Goal: Information Seeking & Learning: Compare options

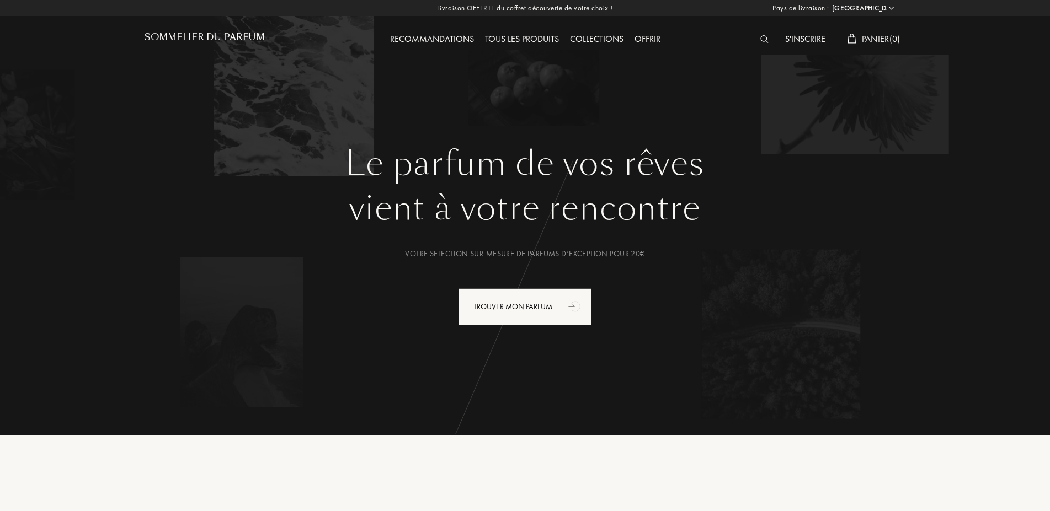
select select "FR"
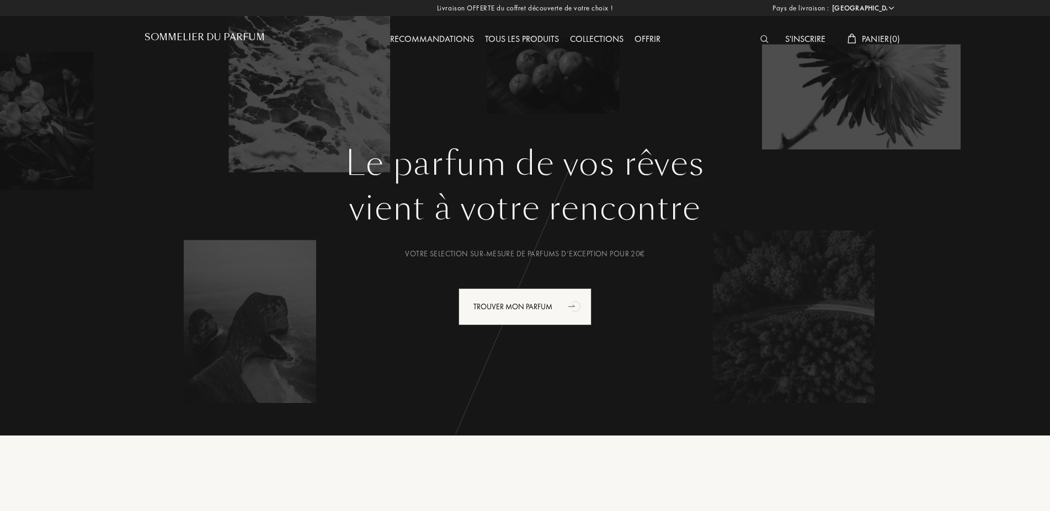
click at [593, 39] on div "Collections" at bounding box center [596, 40] width 65 height 14
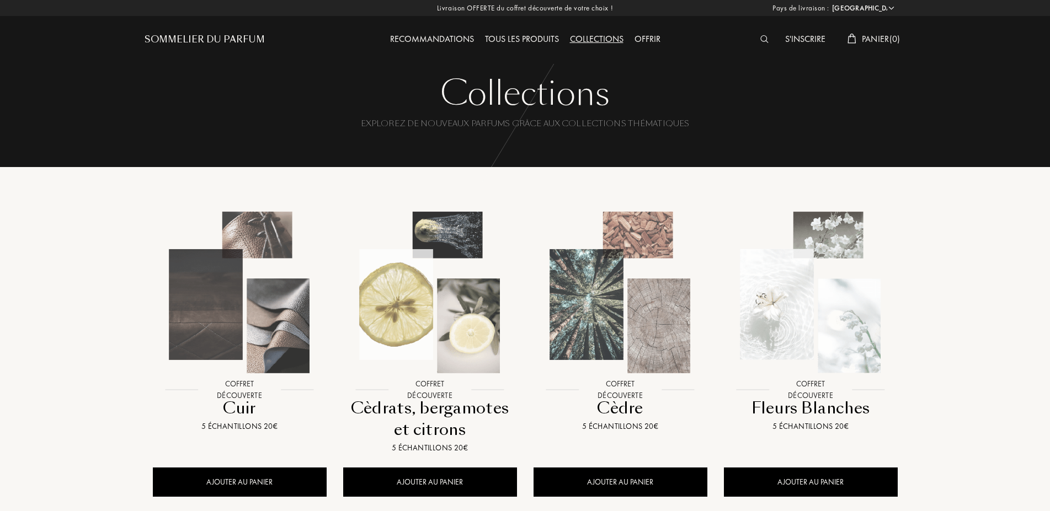
select select "FR"
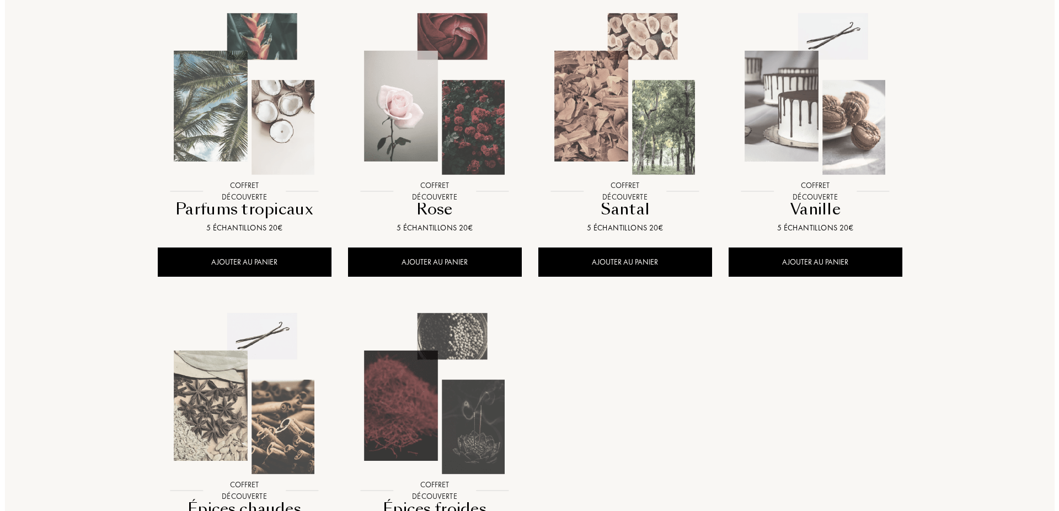
scroll to position [844, 0]
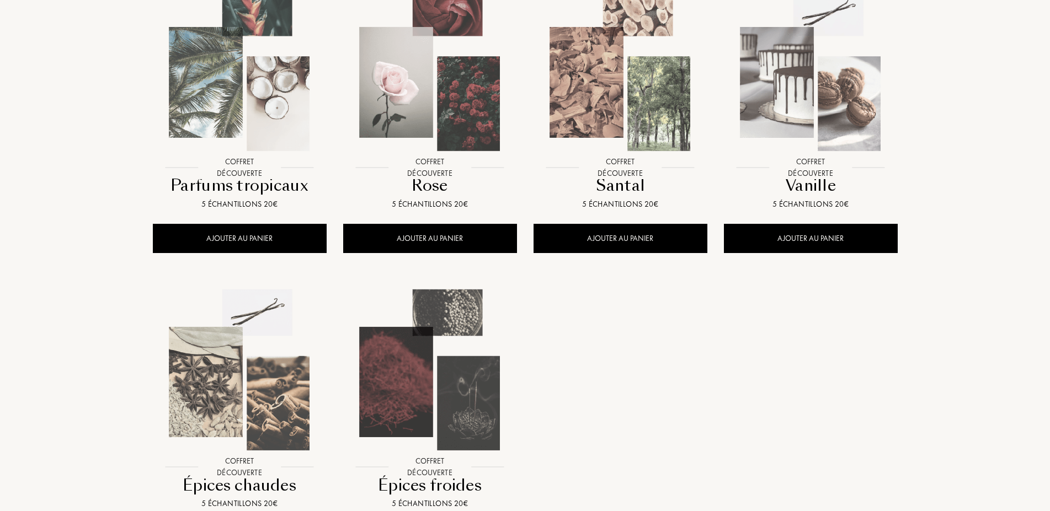
click at [845, 104] on img at bounding box center [811, 71] width 172 height 172
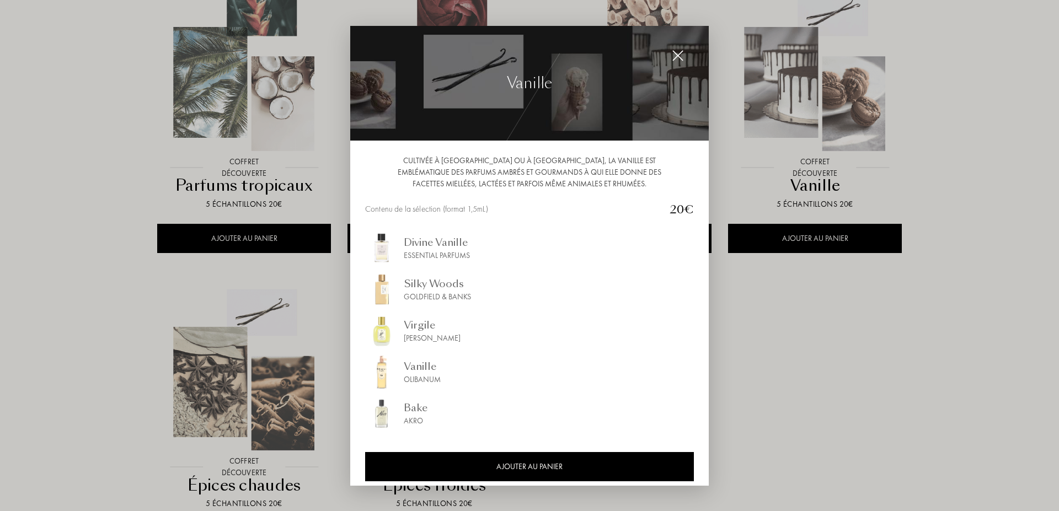
scroll to position [6, 0]
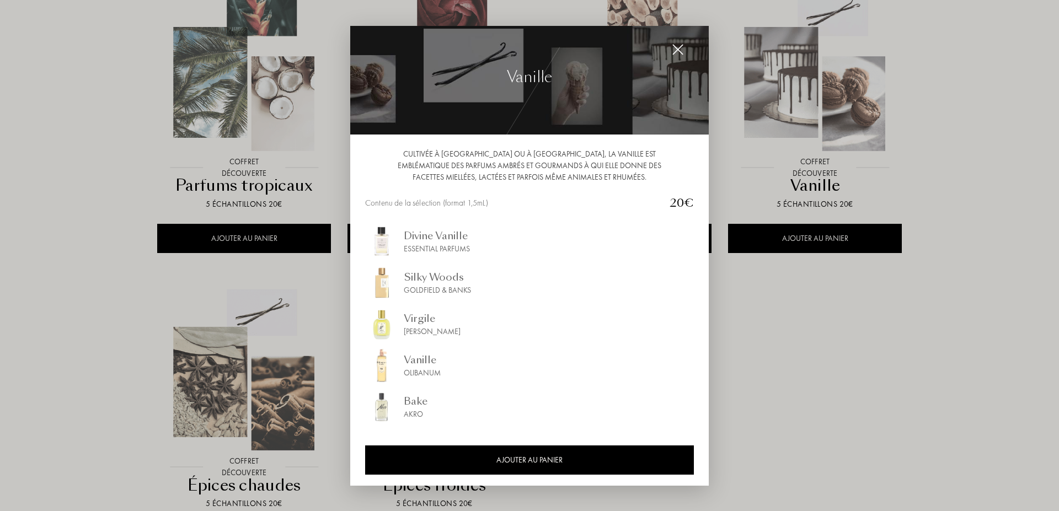
click at [672, 46] on img at bounding box center [678, 50] width 12 height 12
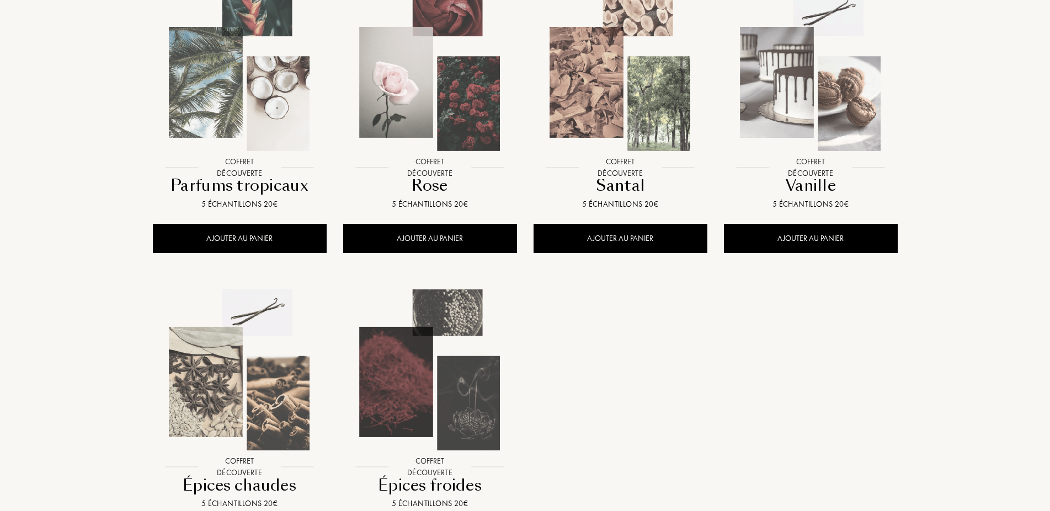
click at [204, 348] on img at bounding box center [240, 371] width 172 height 172
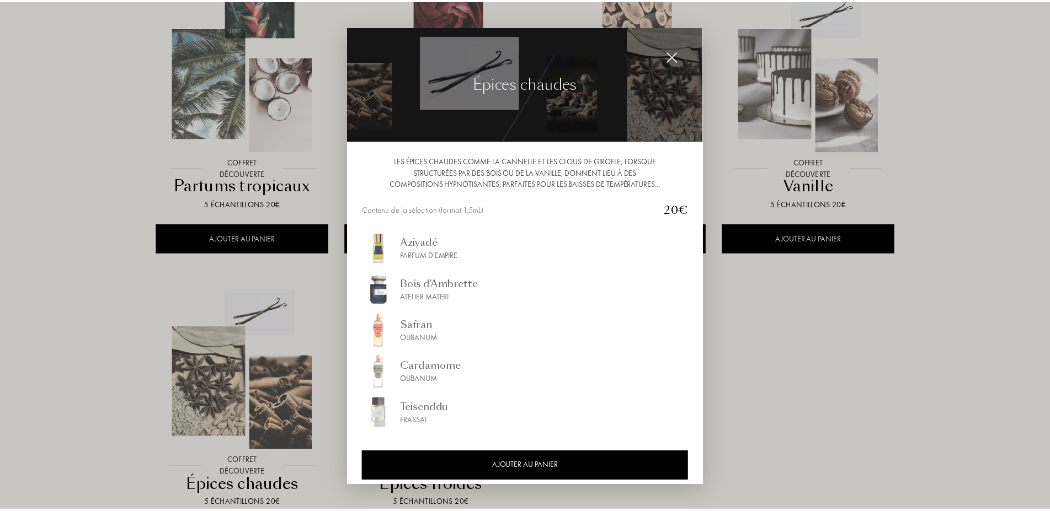
scroll to position [18, 0]
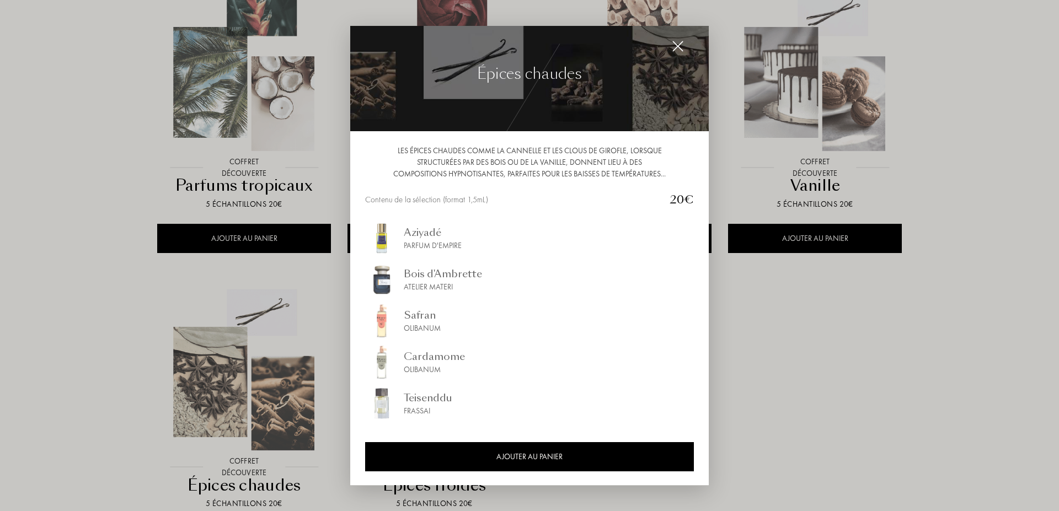
click at [672, 40] on img at bounding box center [678, 46] width 12 height 12
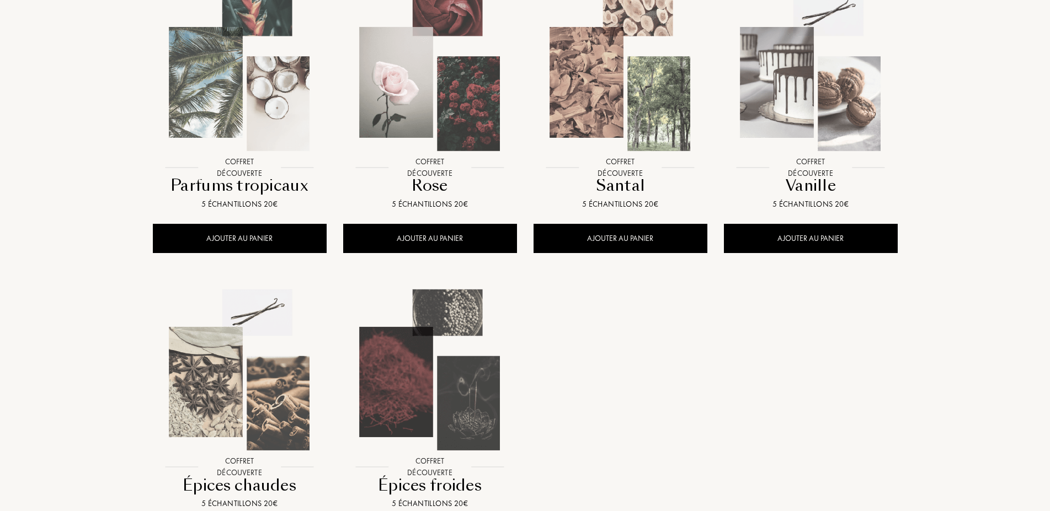
click at [244, 108] on img at bounding box center [240, 71] width 172 height 172
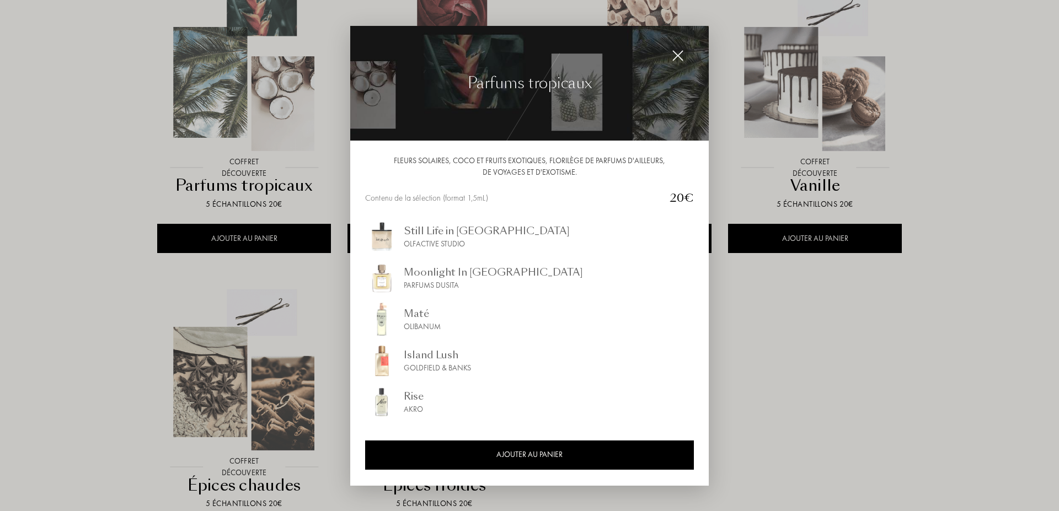
click at [672, 55] on img at bounding box center [678, 56] width 12 height 12
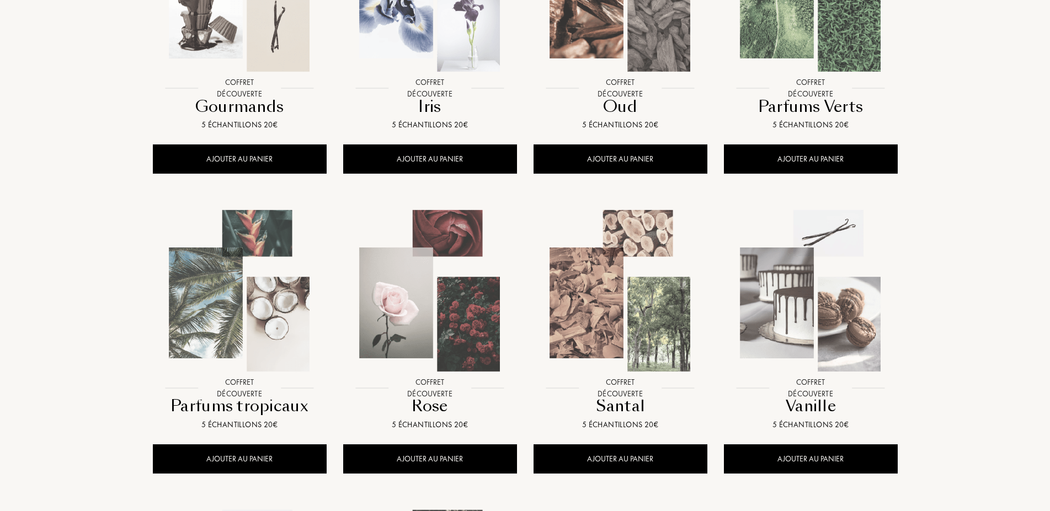
scroll to position [563, 0]
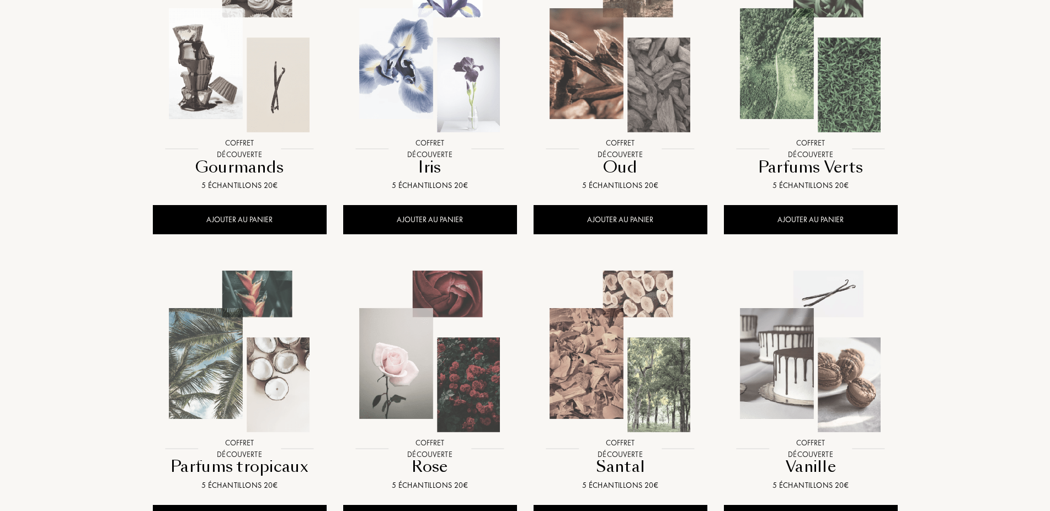
click at [228, 55] on img at bounding box center [240, 52] width 172 height 172
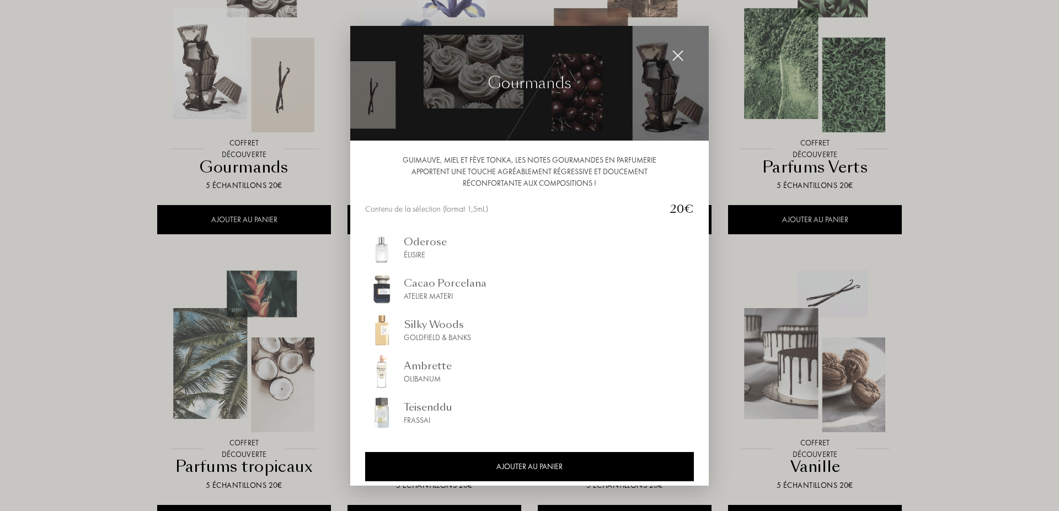
click at [672, 50] on img at bounding box center [678, 56] width 12 height 12
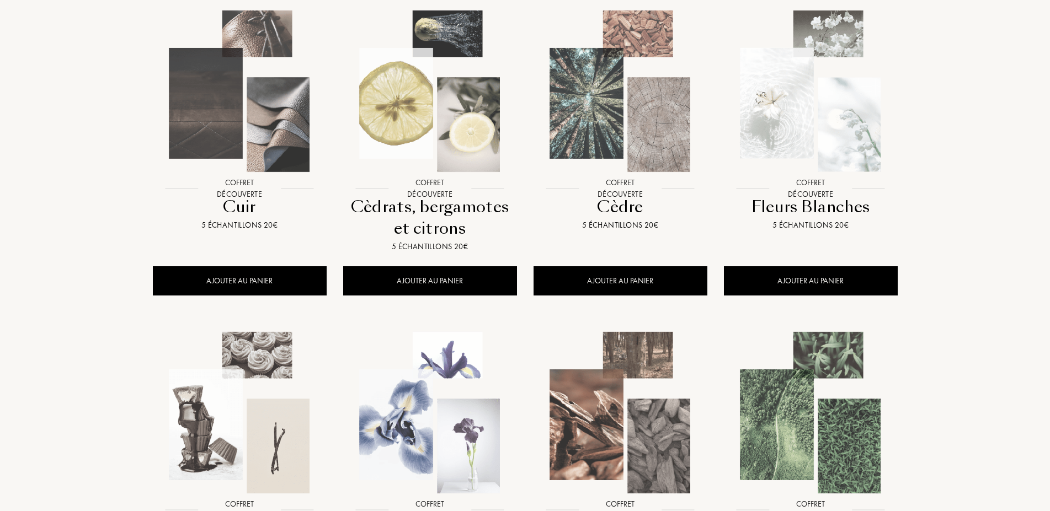
scroll to position [0, 0]
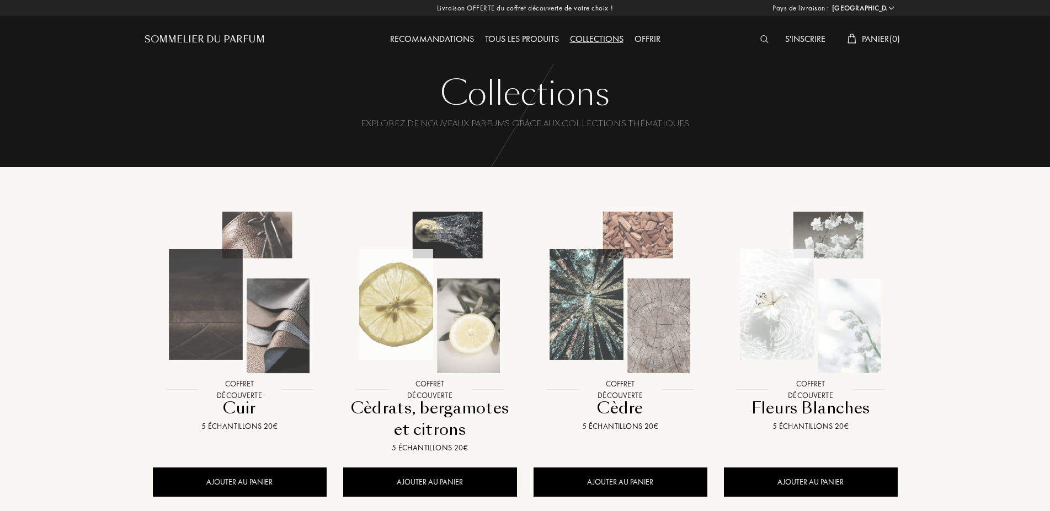
click at [807, 322] on img at bounding box center [811, 293] width 172 height 172
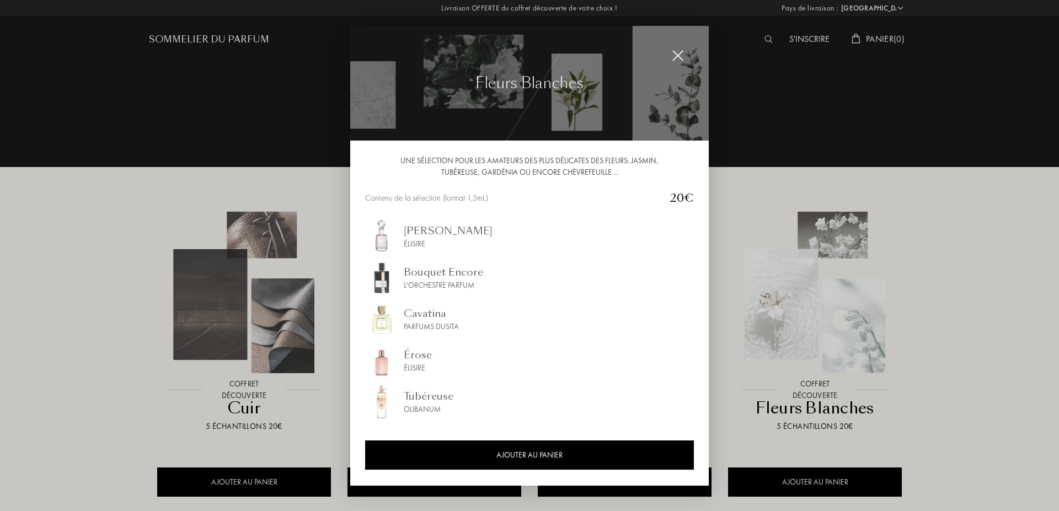
click at [672, 55] on img at bounding box center [678, 56] width 12 height 12
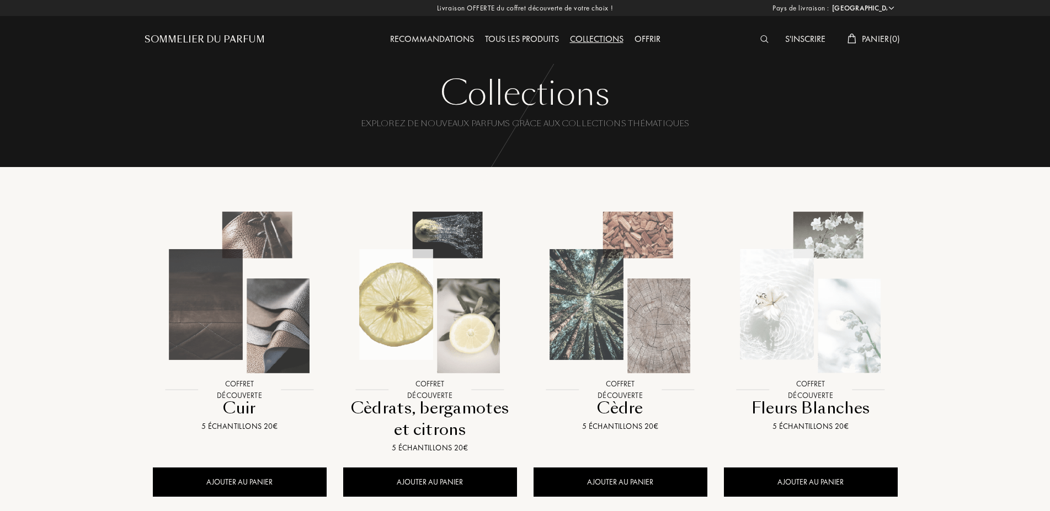
click at [523, 38] on div "Tous les produits" at bounding box center [521, 40] width 85 height 14
click at [606, 38] on div "Collections" at bounding box center [596, 40] width 65 height 14
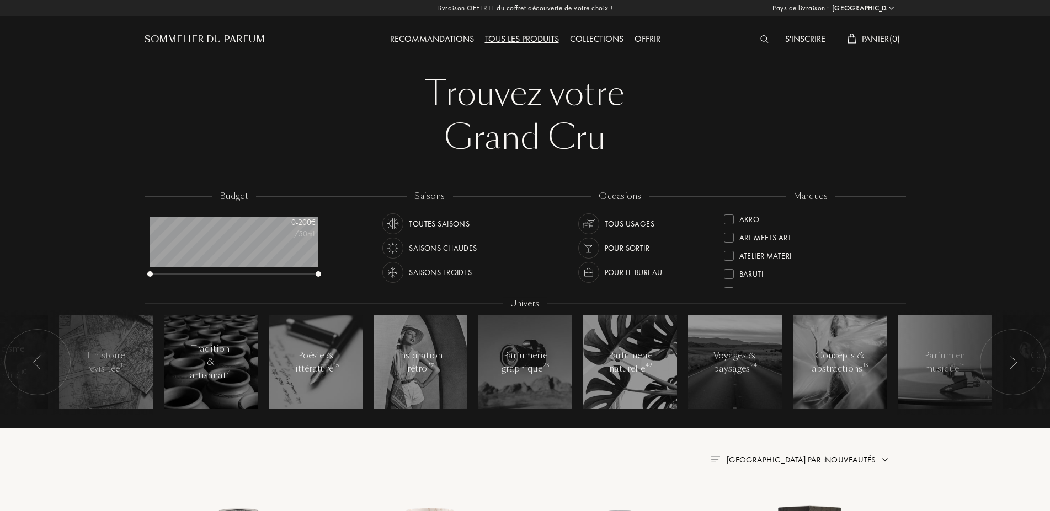
select select "FR"
click at [792, 232] on div "Binet-Papillon" at bounding box center [766, 234] width 55 height 15
click at [733, 220] on div at bounding box center [729, 220] width 10 height 10
click at [733, 272] on div at bounding box center [729, 274] width 10 height 10
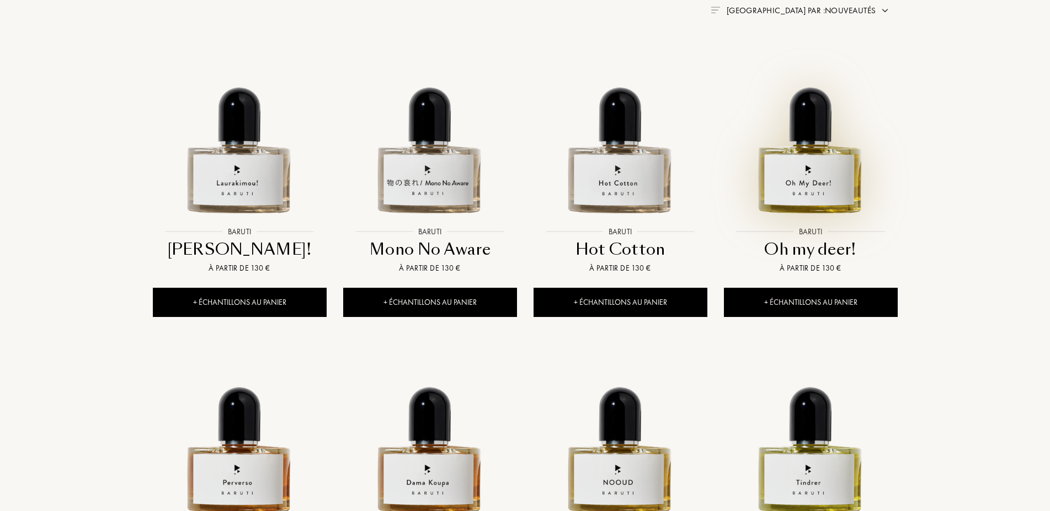
scroll to position [450, 0]
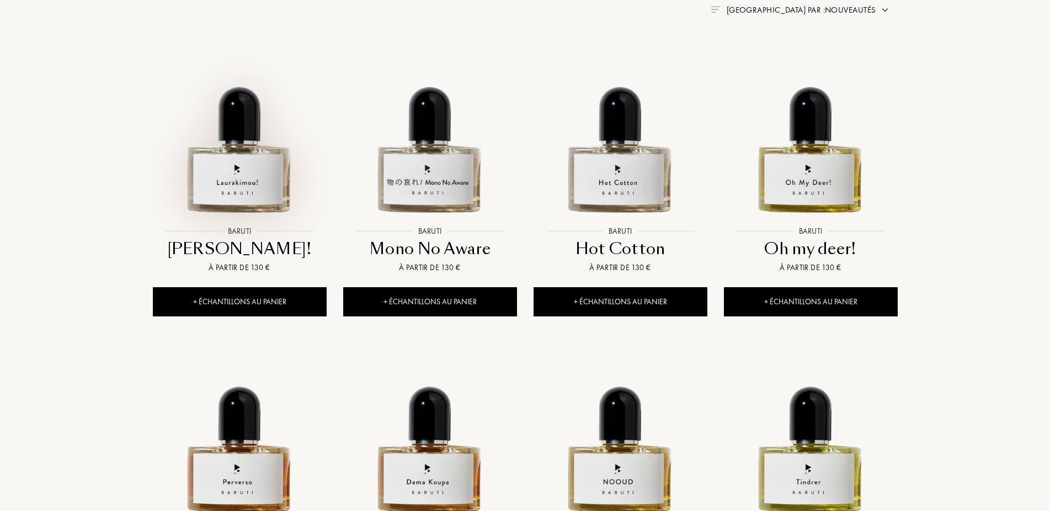
click at [258, 182] on img at bounding box center [240, 134] width 172 height 172
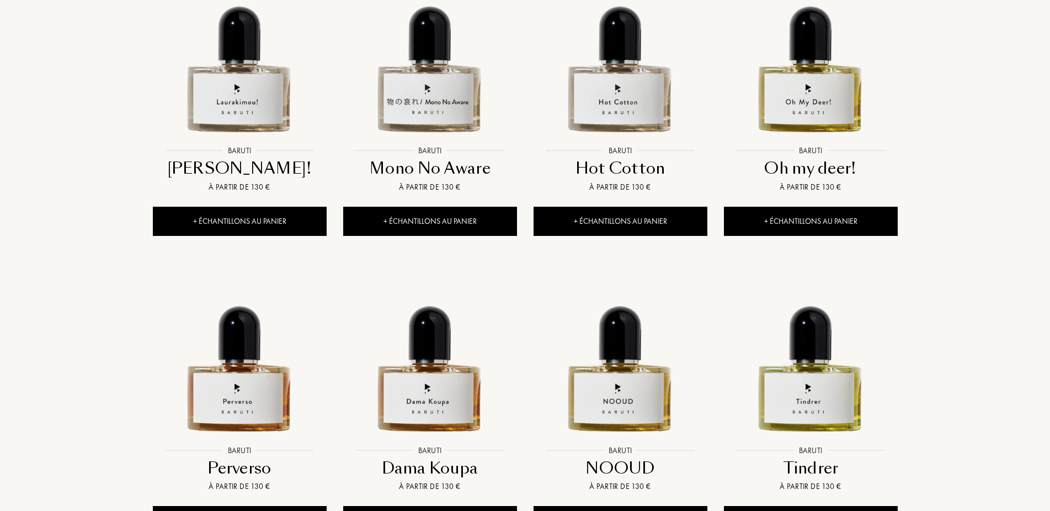
scroll to position [619, 0]
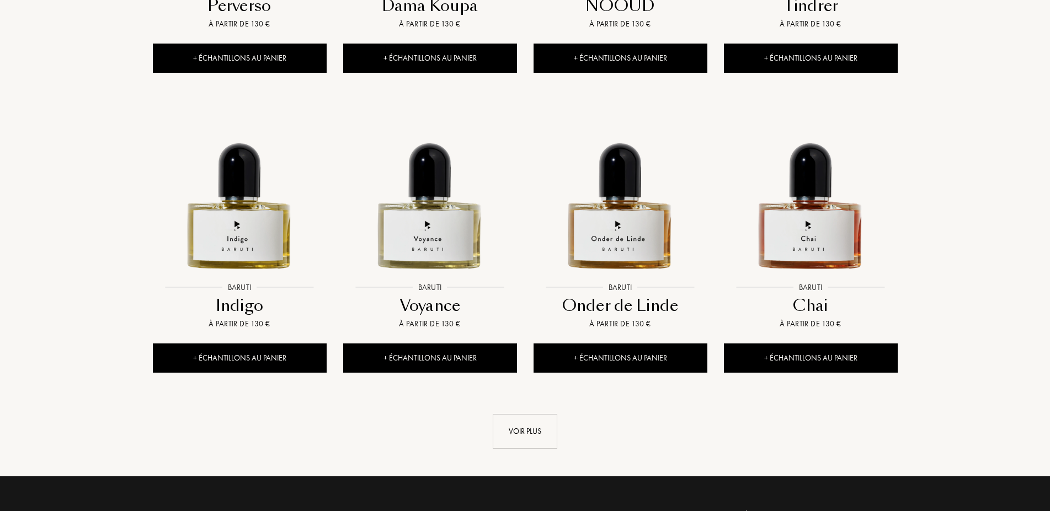
scroll to position [1069, 0]
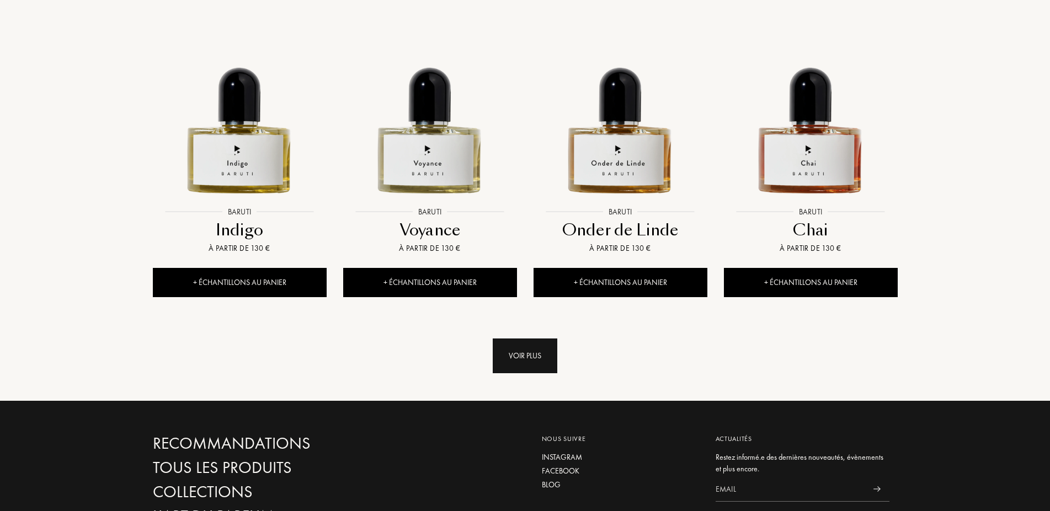
click at [539, 361] on div "Voir plus" at bounding box center [525, 356] width 65 height 35
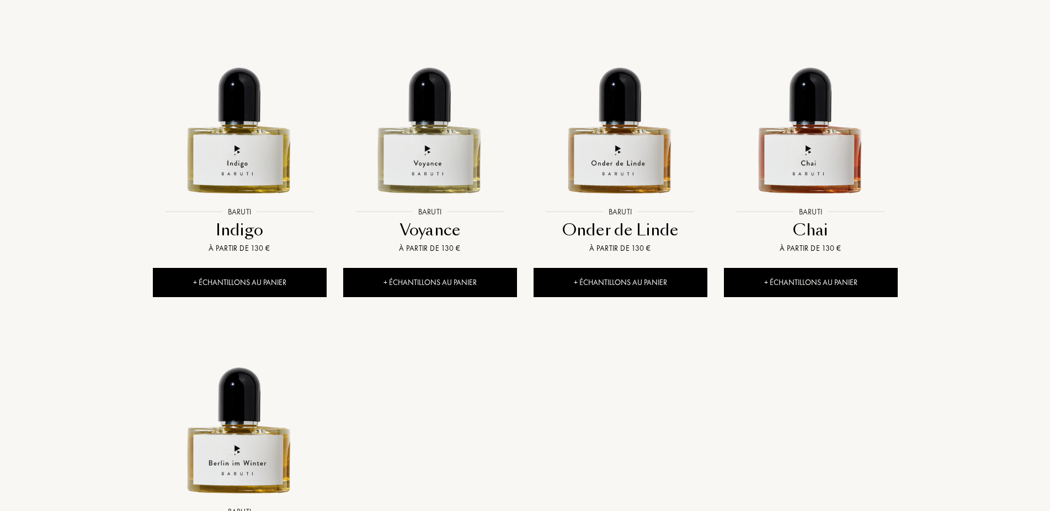
scroll to position [1182, 0]
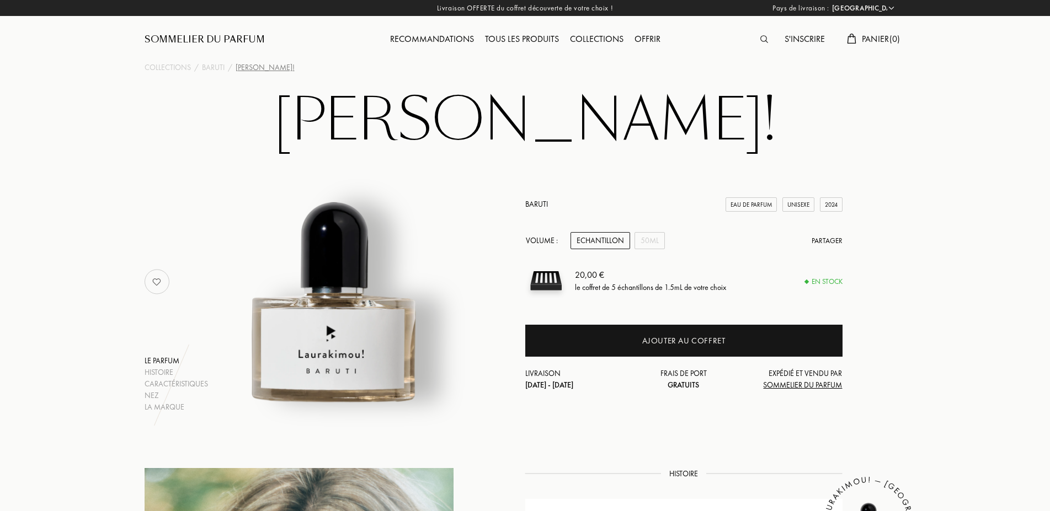
select select "FR"
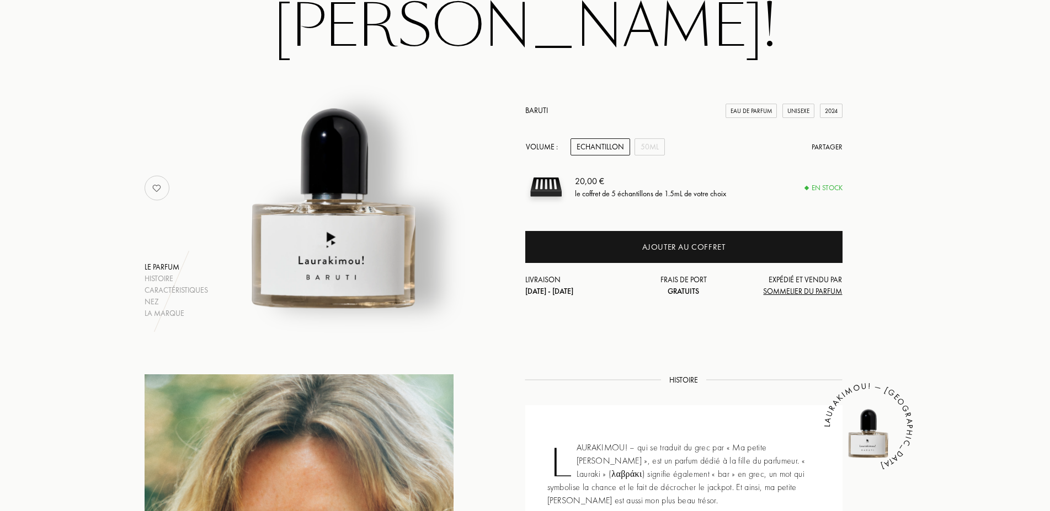
scroll to position [56, 0]
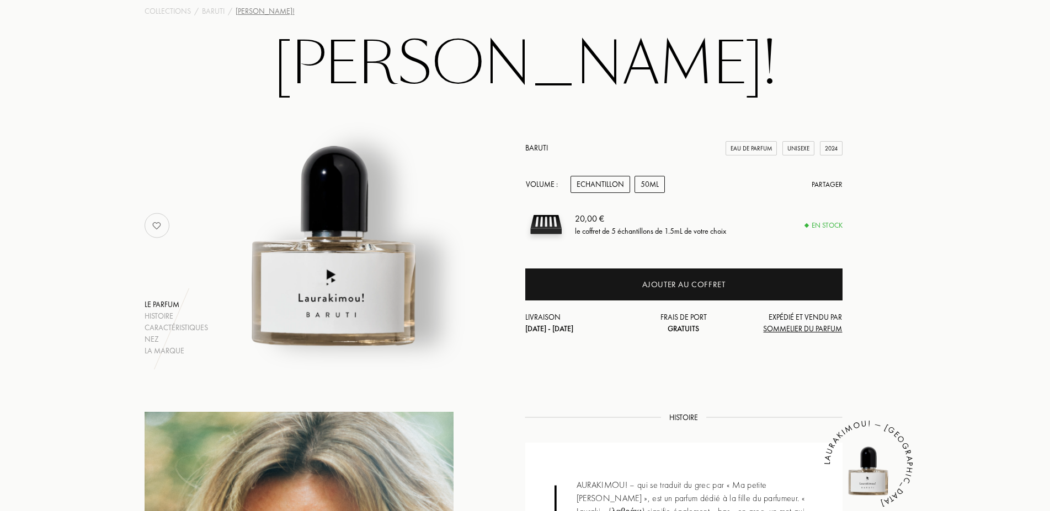
click at [650, 179] on div "50mL" at bounding box center [649, 184] width 30 height 17
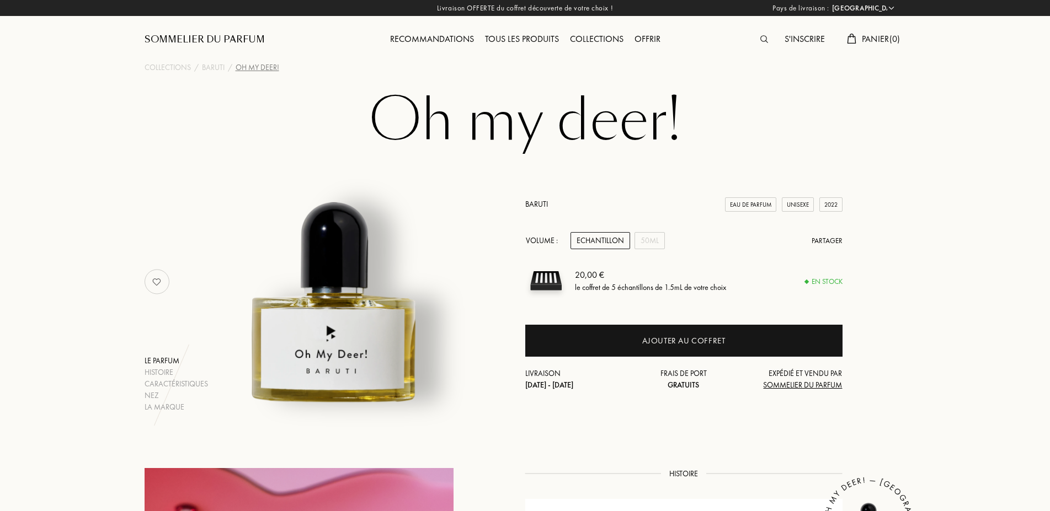
select select "FR"
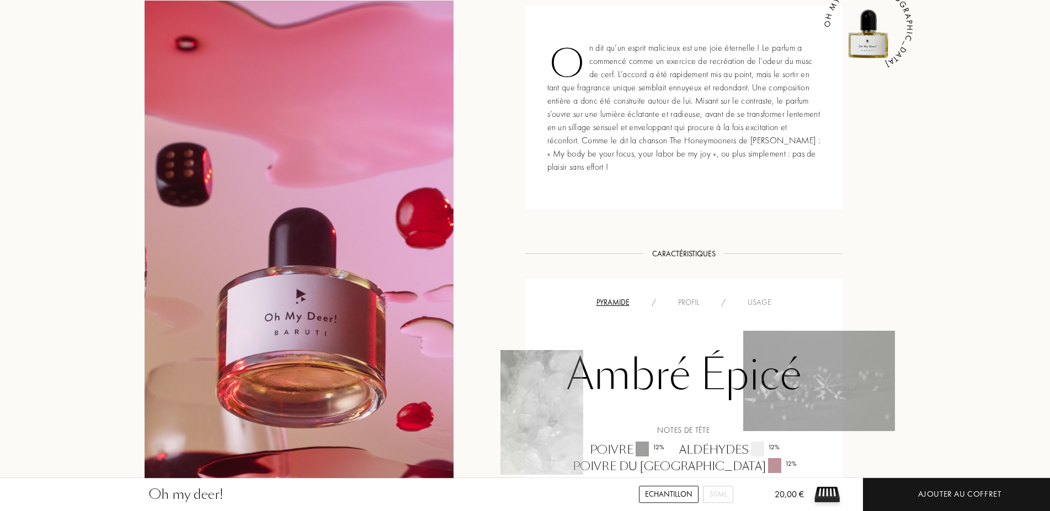
scroll to position [675, 0]
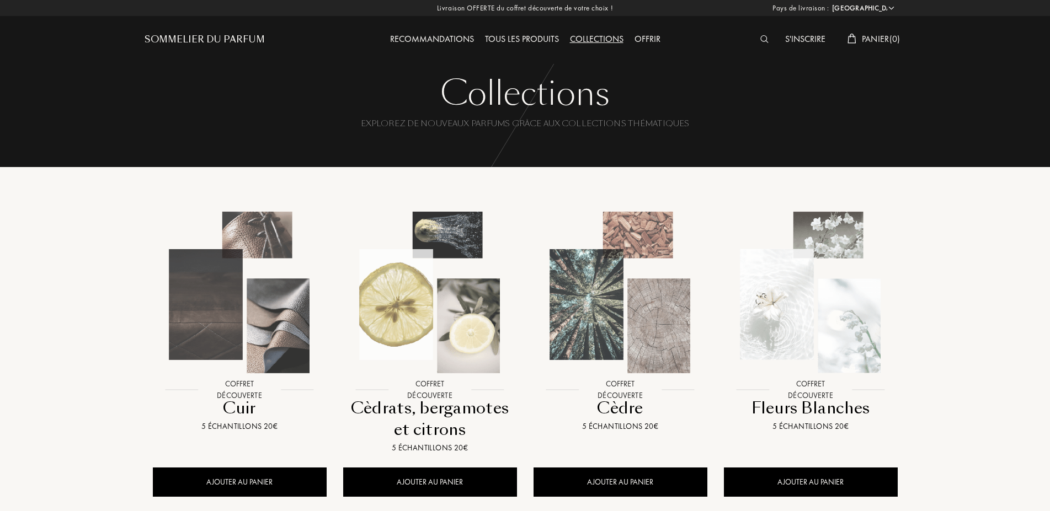
select select "FR"
click at [524, 39] on div "Tous les produits" at bounding box center [521, 40] width 85 height 14
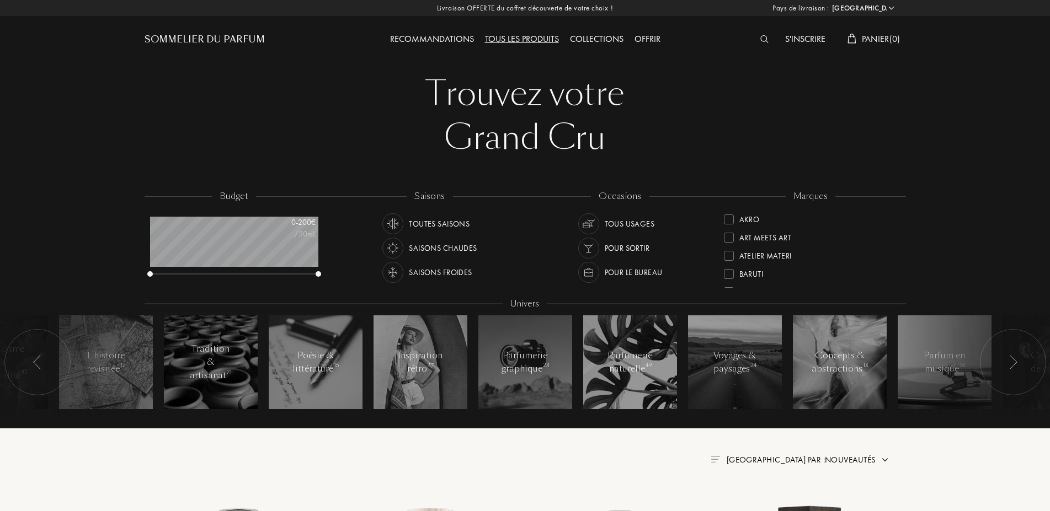
select select "FR"
click at [728, 241] on div at bounding box center [729, 241] width 10 height 10
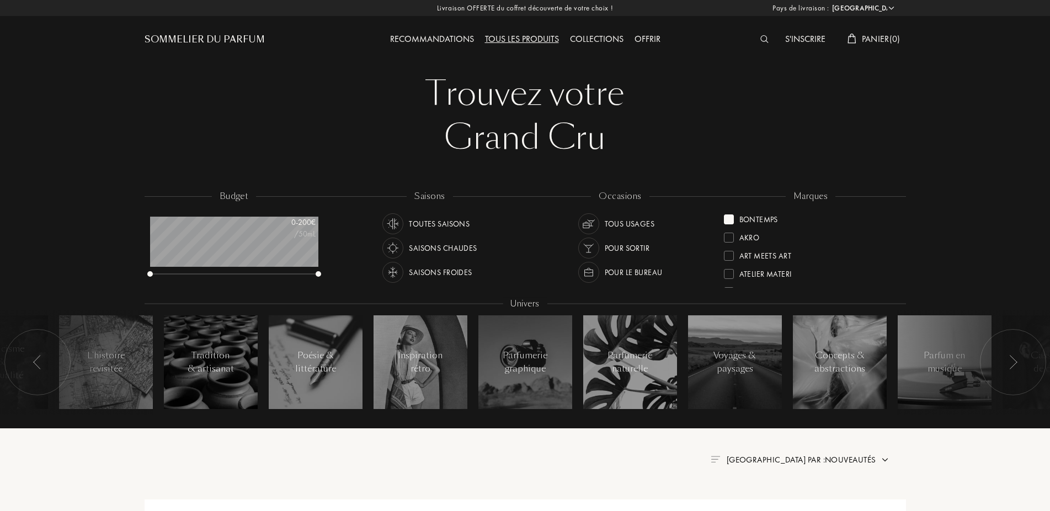
click at [732, 219] on div at bounding box center [729, 220] width 10 height 10
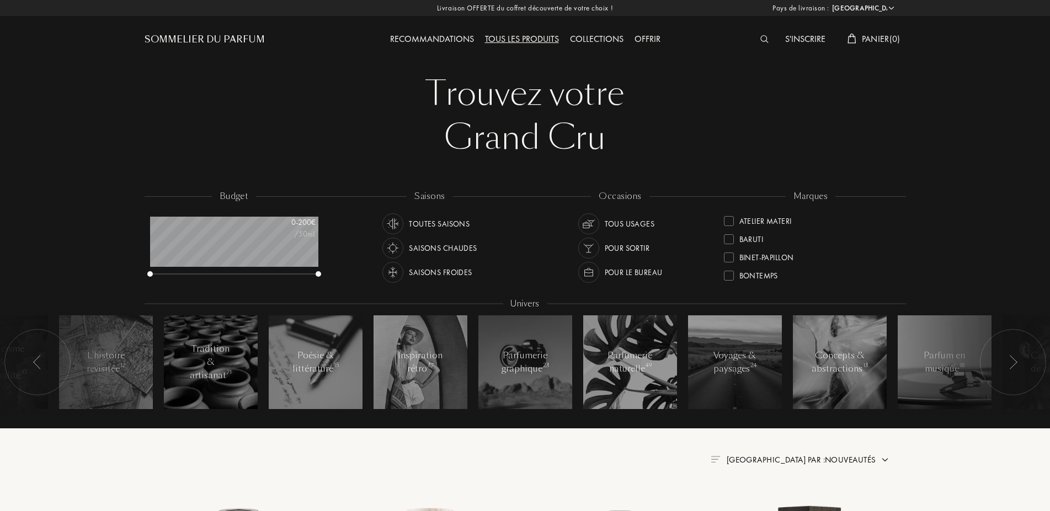
scroll to position [70, 0]
click at [729, 259] on div at bounding box center [729, 259] width 10 height 10
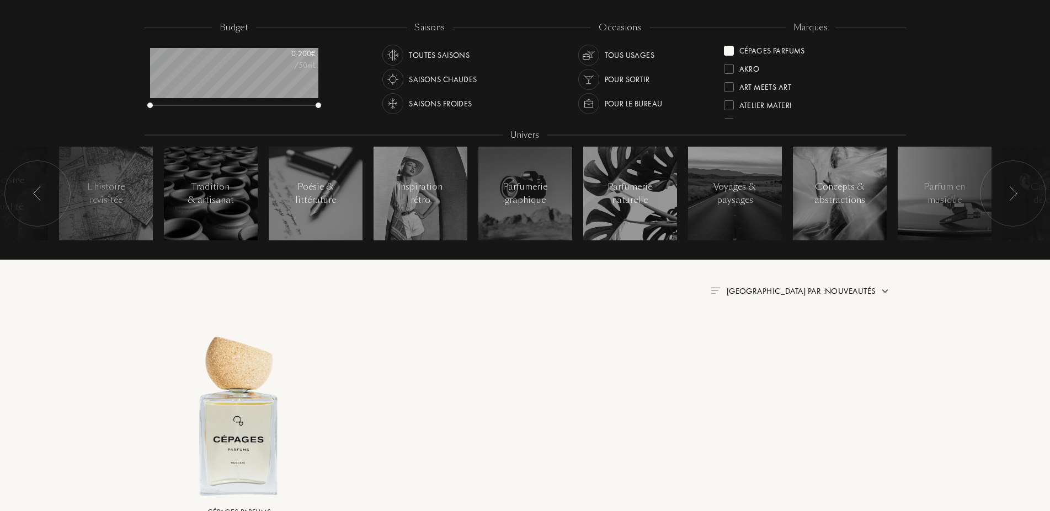
scroll to position [225, 0]
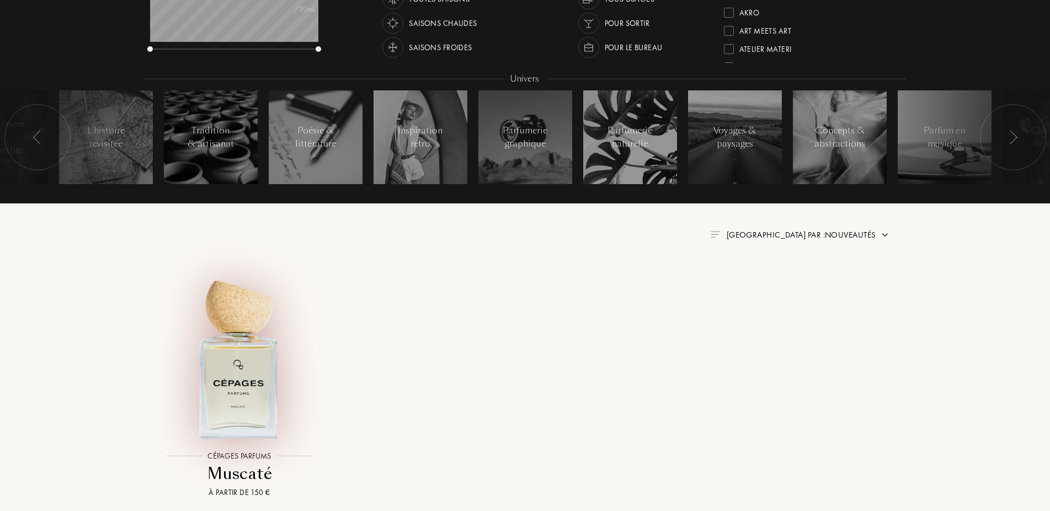
click at [236, 370] on img at bounding box center [240, 359] width 172 height 172
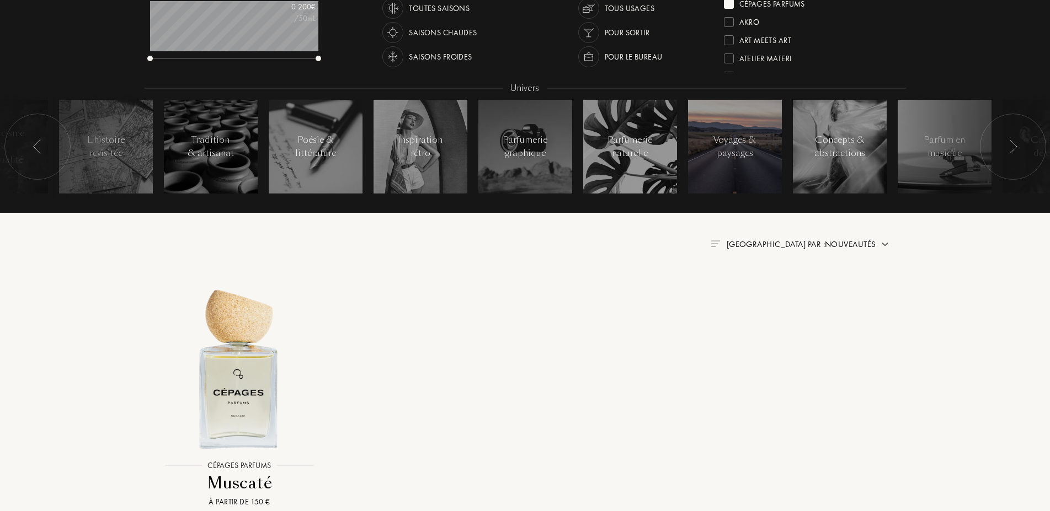
scroll to position [0, 0]
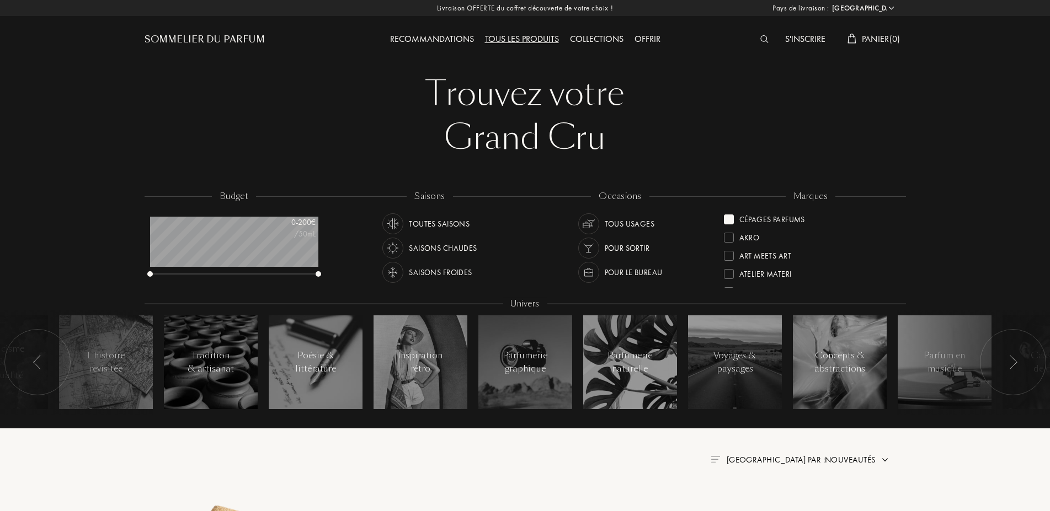
click at [725, 220] on div at bounding box center [729, 220] width 10 height 10
click at [734, 245] on div "Élisire" at bounding box center [743, 240] width 39 height 15
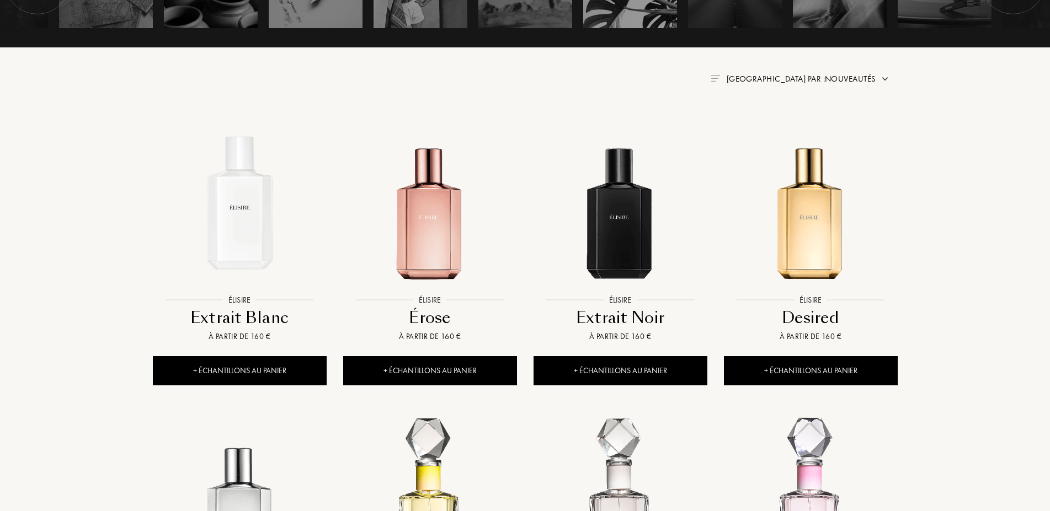
scroll to position [394, 0]
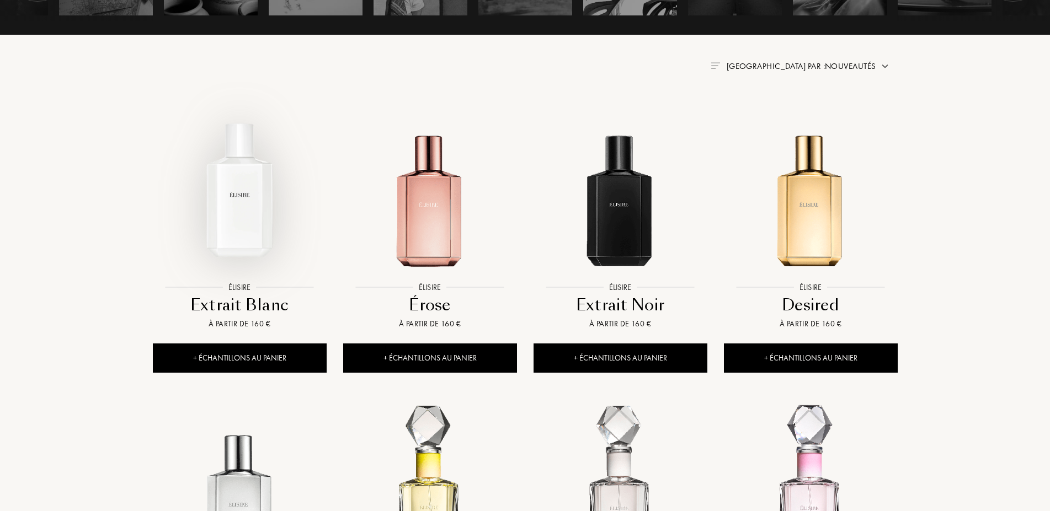
click at [252, 192] on img at bounding box center [240, 190] width 172 height 172
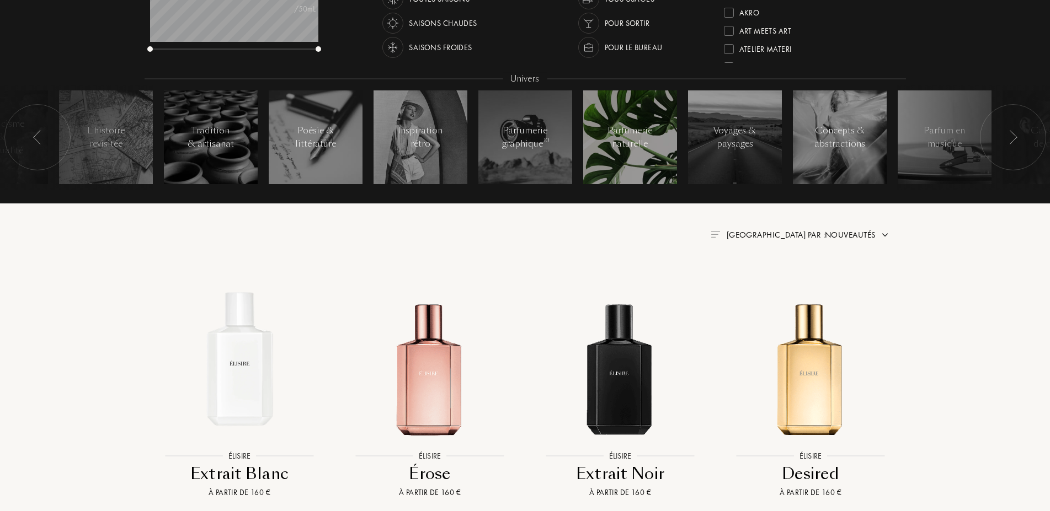
scroll to position [169, 0]
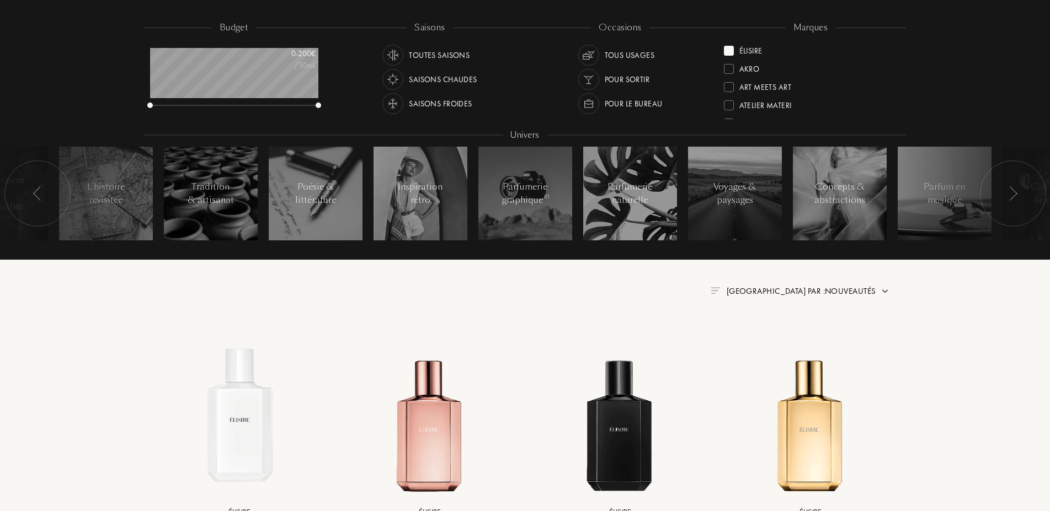
click at [727, 48] on div at bounding box center [729, 51] width 10 height 10
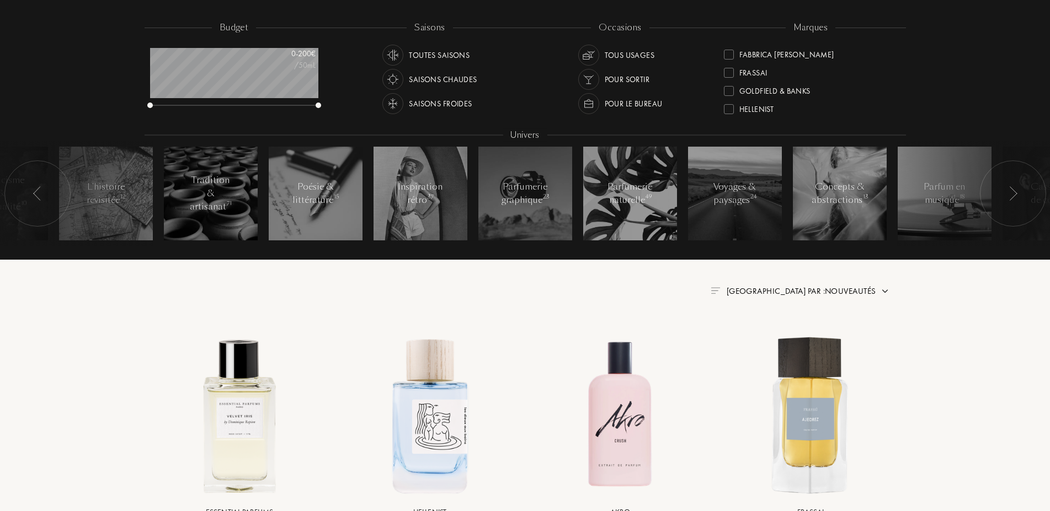
scroll to position [162, 0]
click at [732, 51] on div at bounding box center [729, 52] width 10 height 10
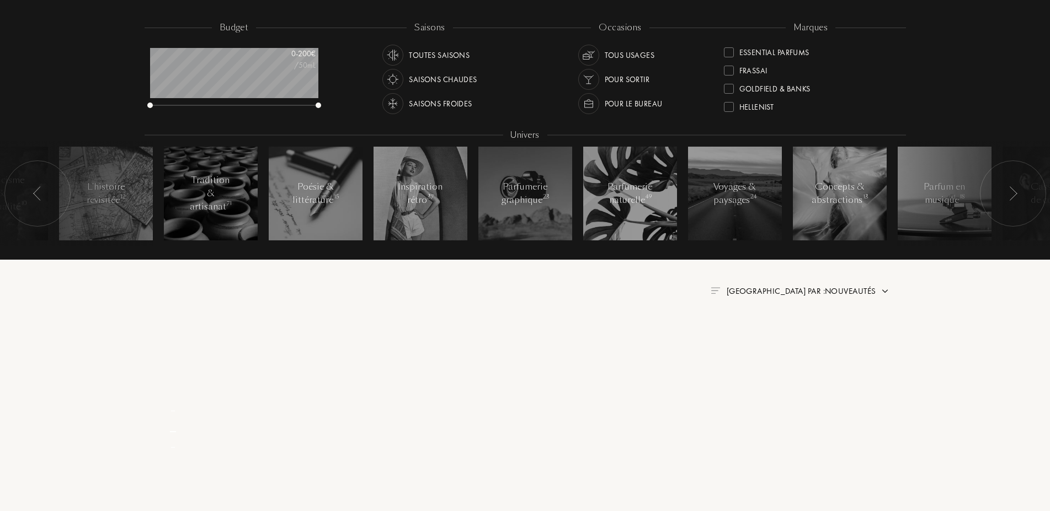
scroll to position [0, 0]
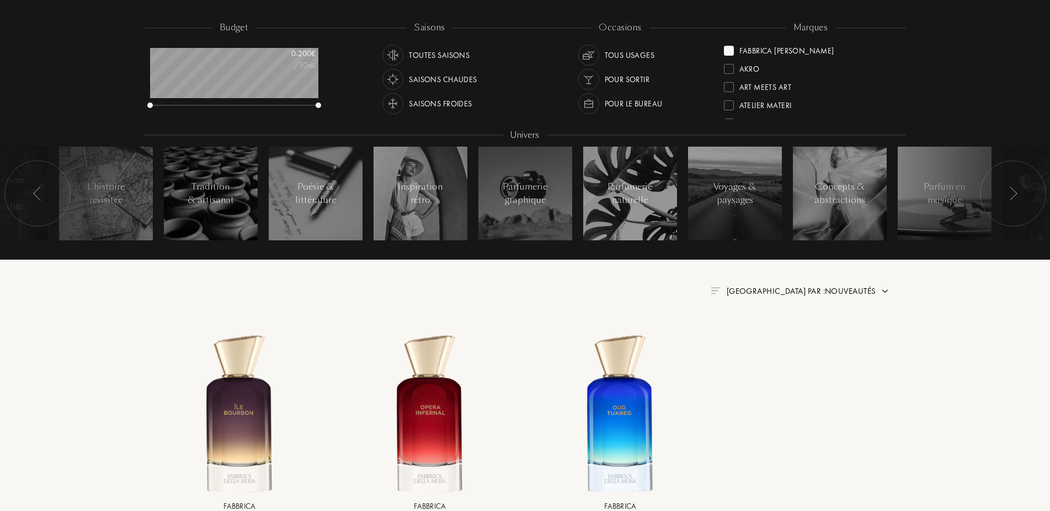
click at [734, 47] on div "Fabbrica Della Musa" at bounding box center [779, 48] width 110 height 15
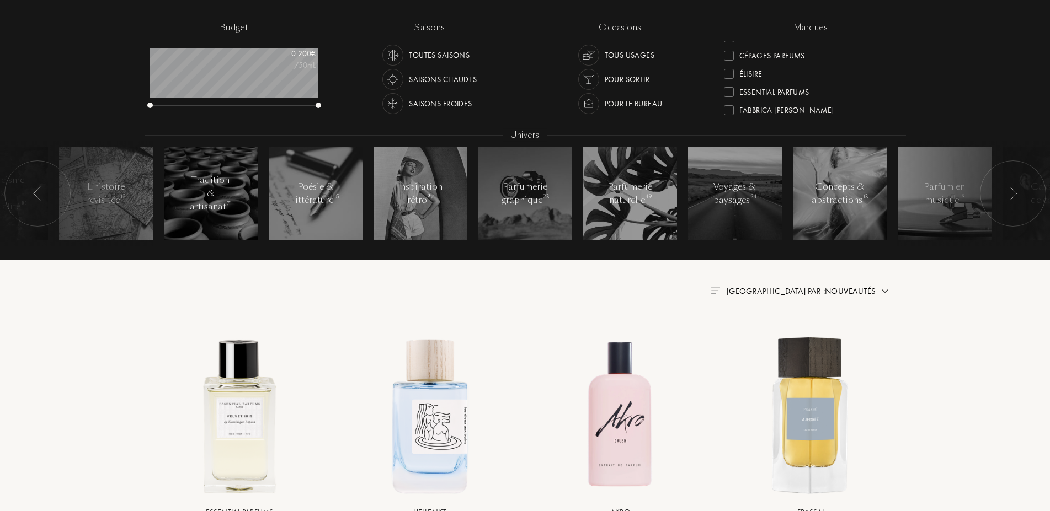
scroll to position [139, 0]
click at [732, 93] on div at bounding box center [729, 94] width 10 height 10
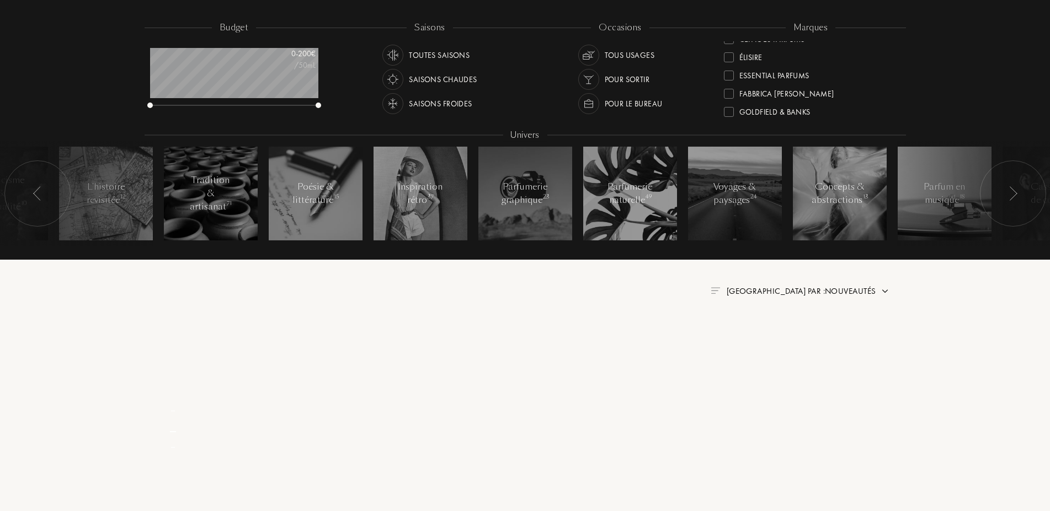
scroll to position [0, 0]
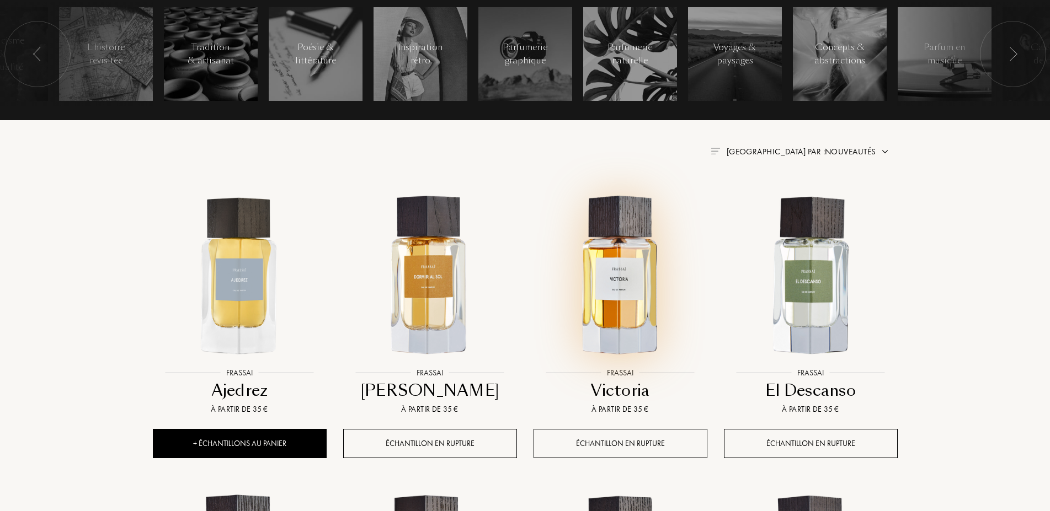
scroll to position [394, 0]
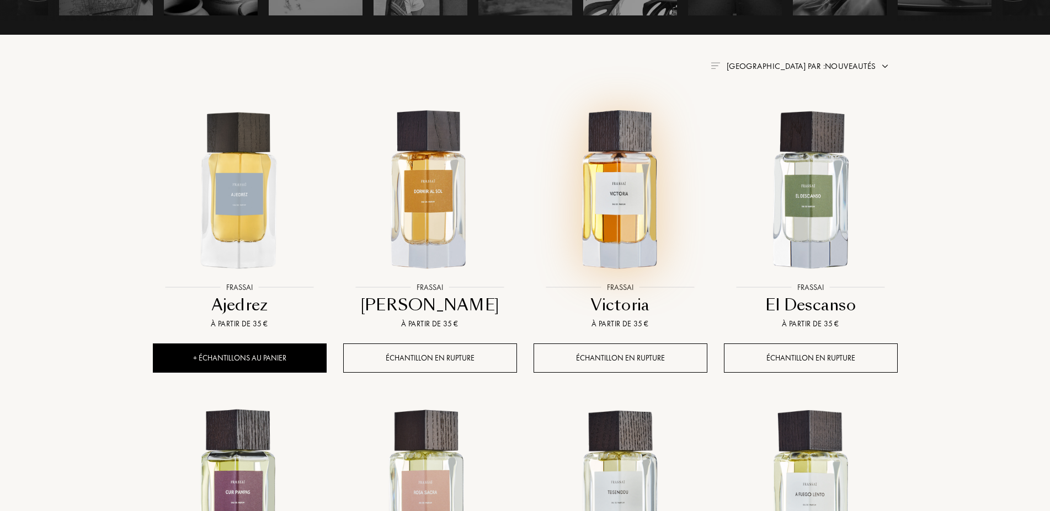
click at [643, 207] on img at bounding box center [621, 190] width 172 height 172
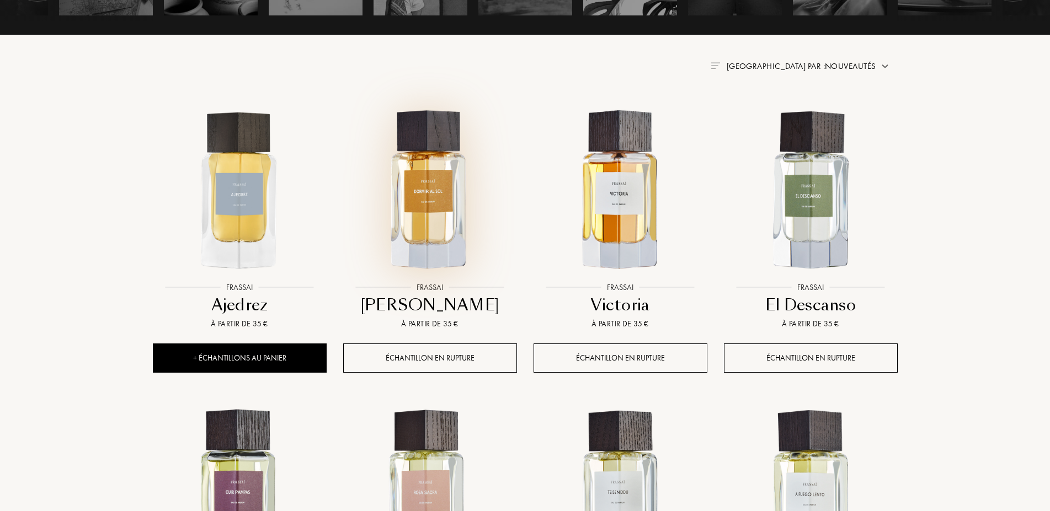
click at [433, 179] on img at bounding box center [430, 190] width 172 height 172
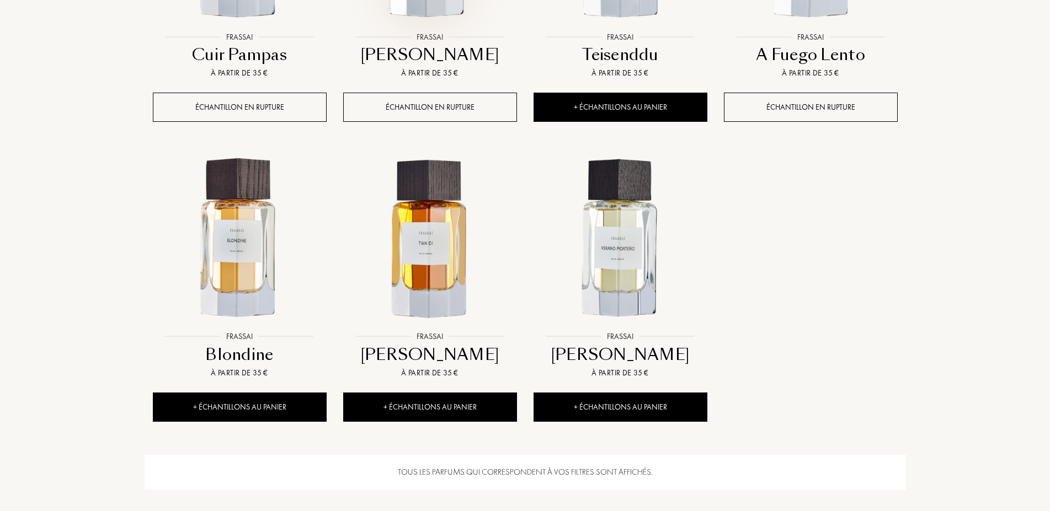
scroll to position [957, 0]
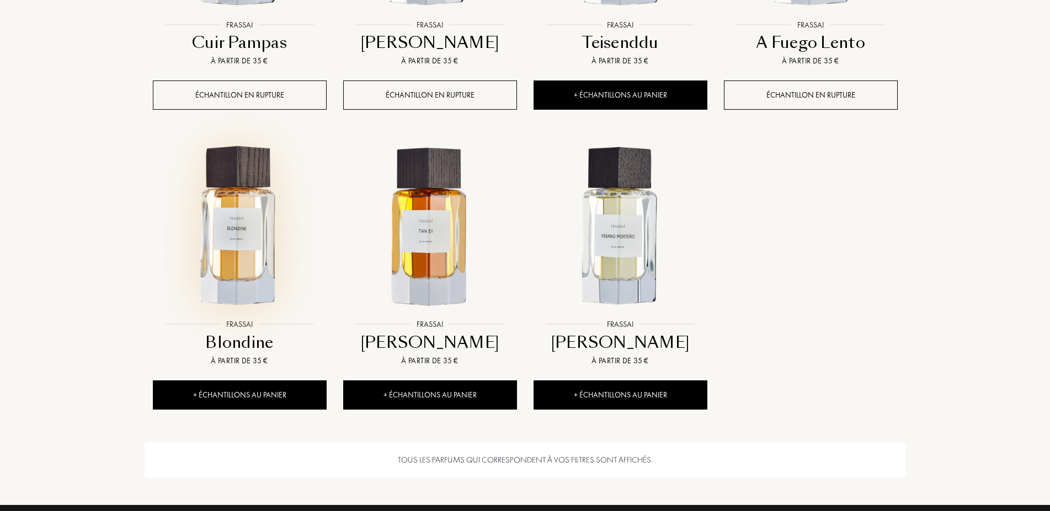
click at [231, 232] on img at bounding box center [240, 227] width 172 height 172
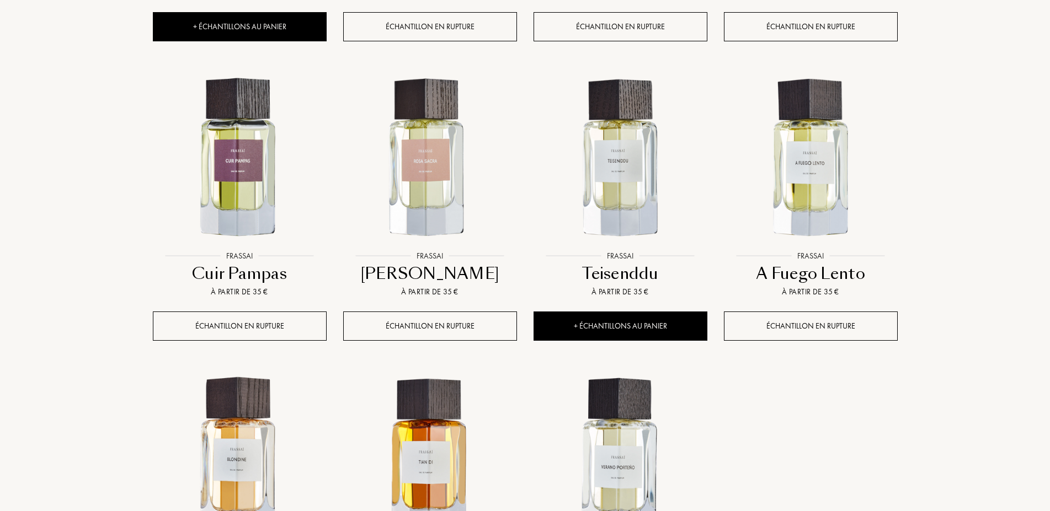
scroll to position [450, 0]
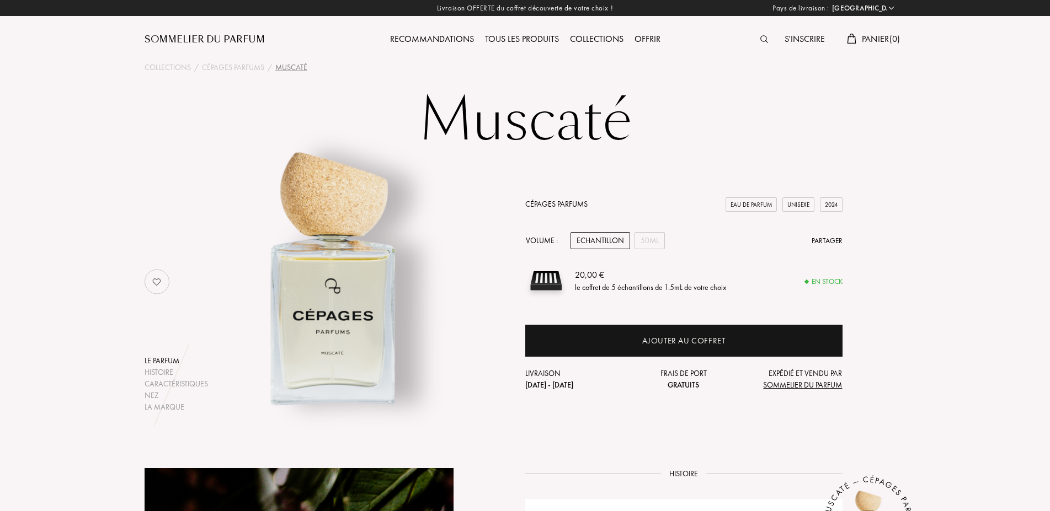
select select "FR"
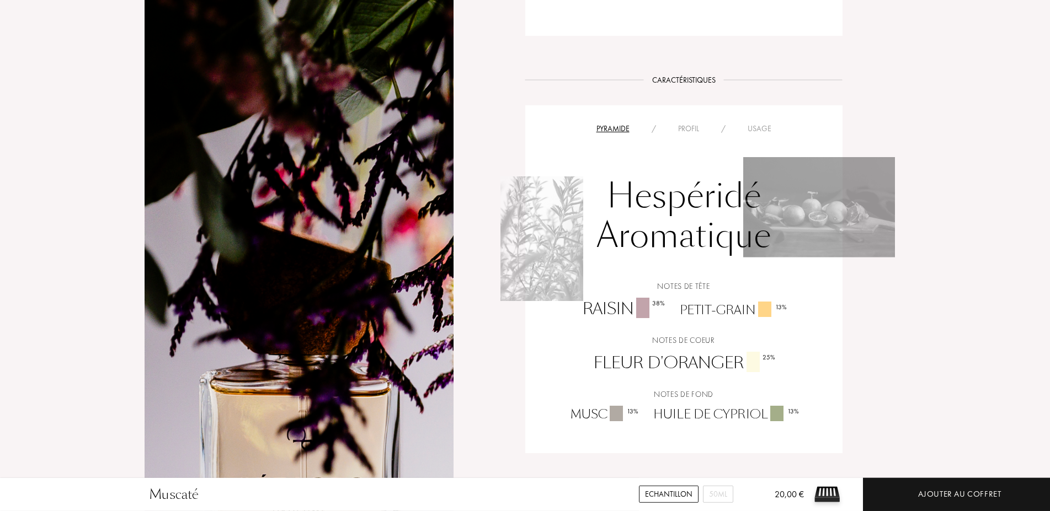
scroll to position [675, 0]
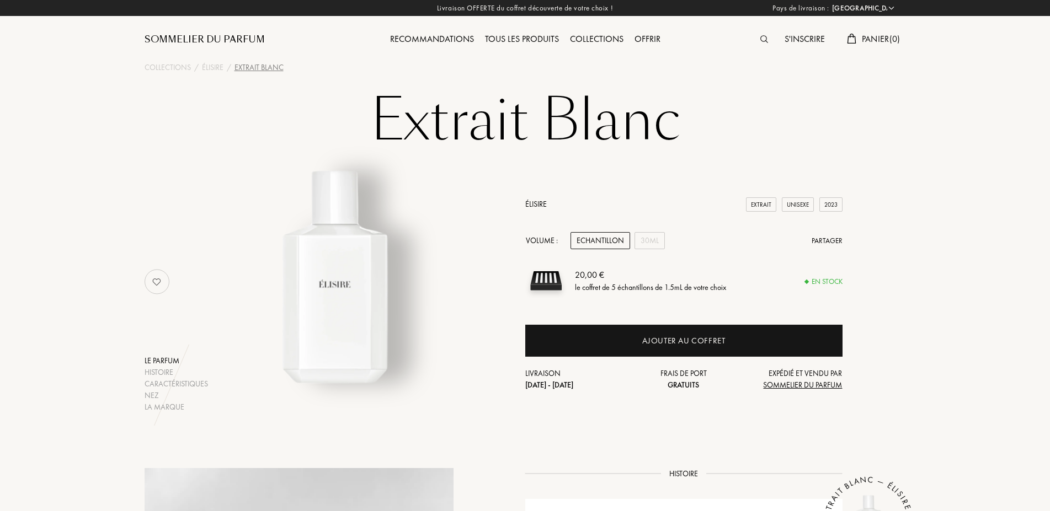
select select "FR"
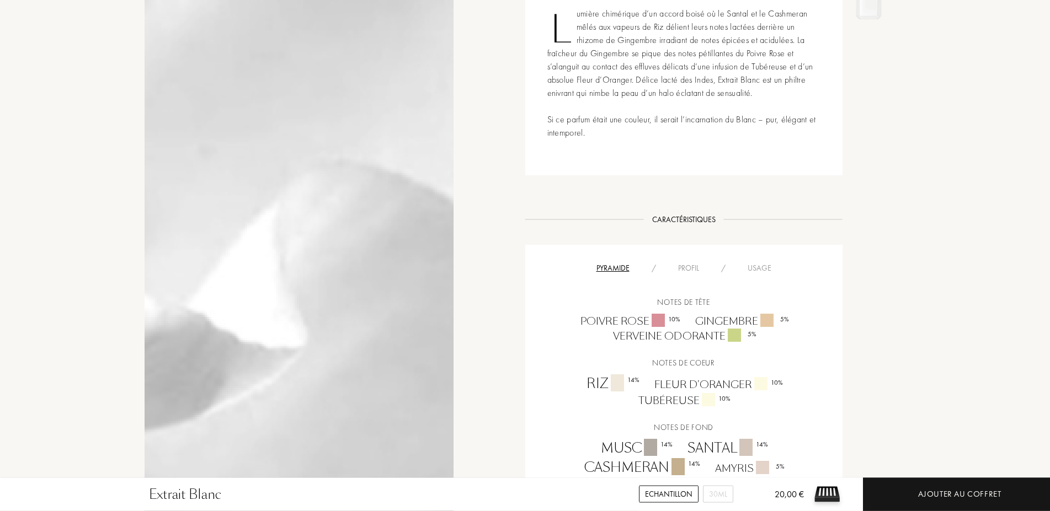
scroll to position [169, 0]
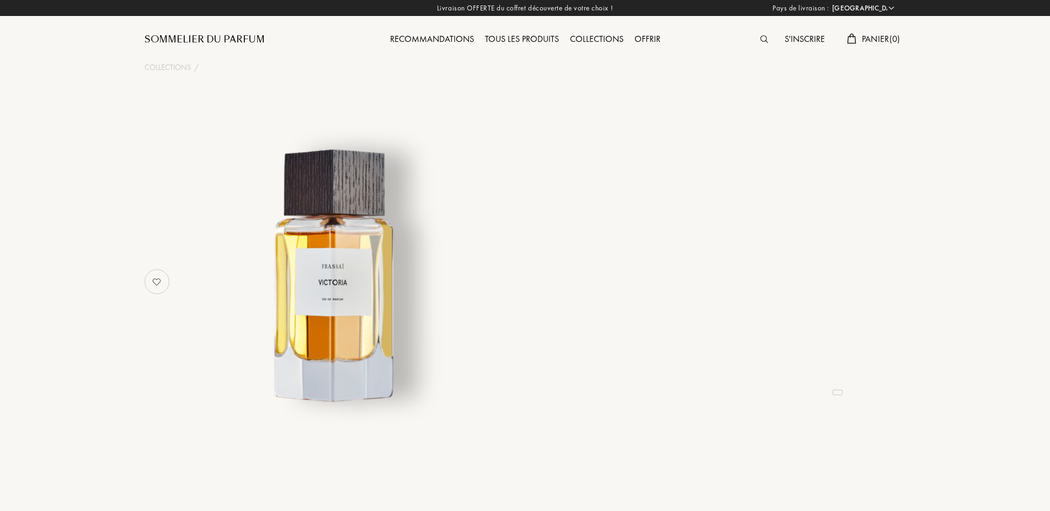
select select "FR"
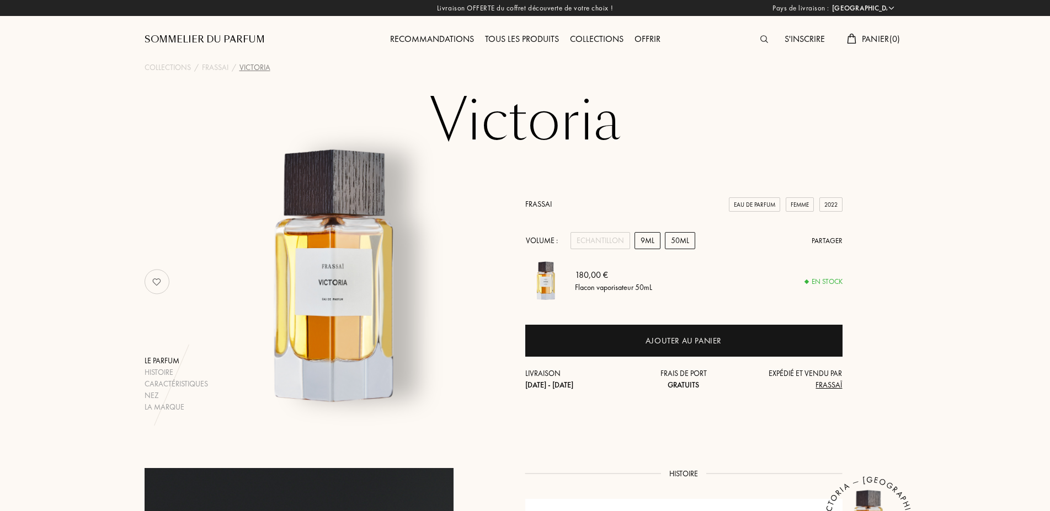
click at [654, 241] on div "9mL" at bounding box center [647, 240] width 26 height 17
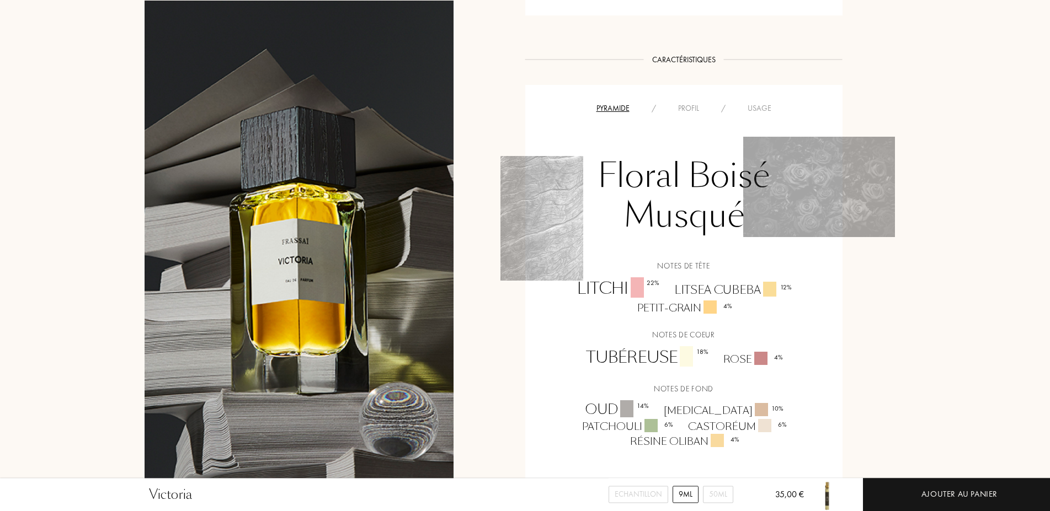
scroll to position [788, 0]
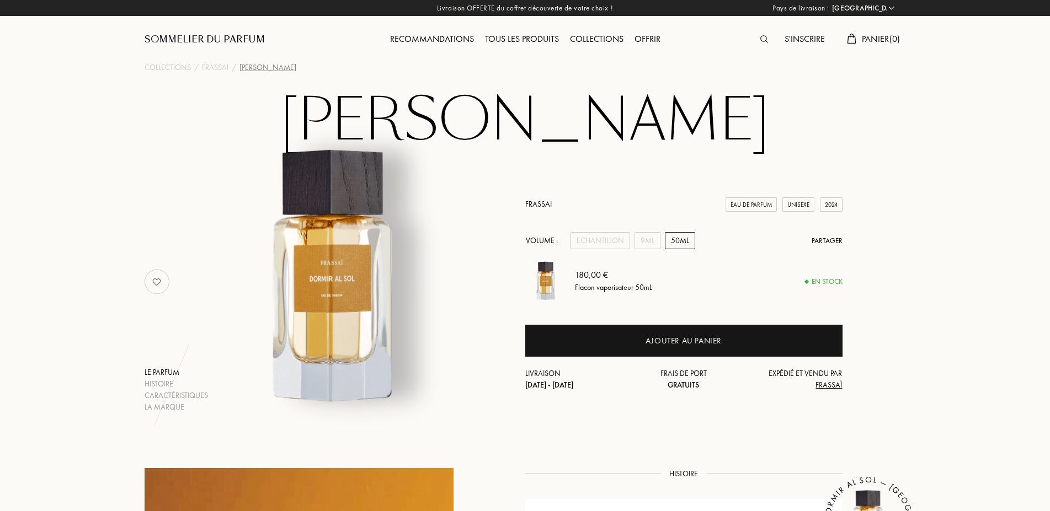
select select "FR"
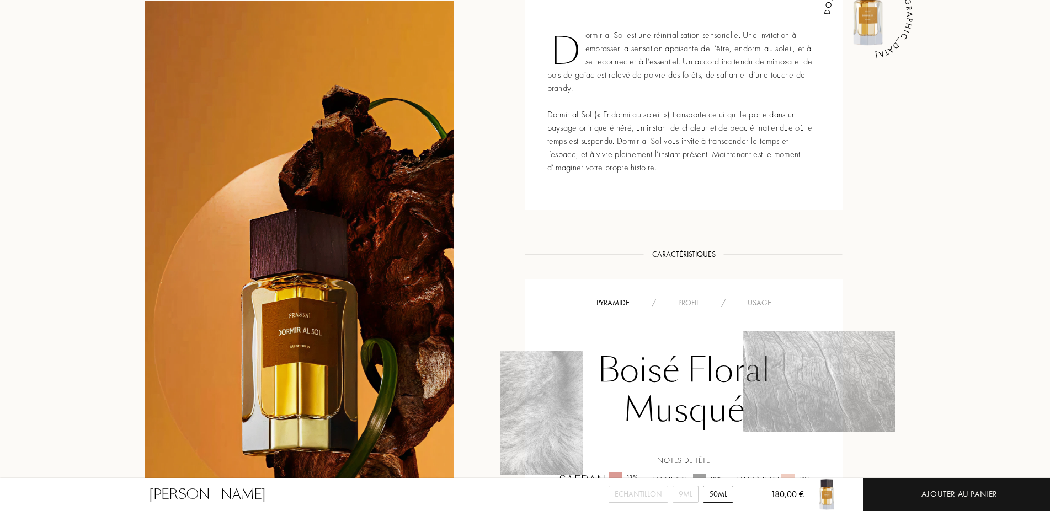
scroll to position [732, 0]
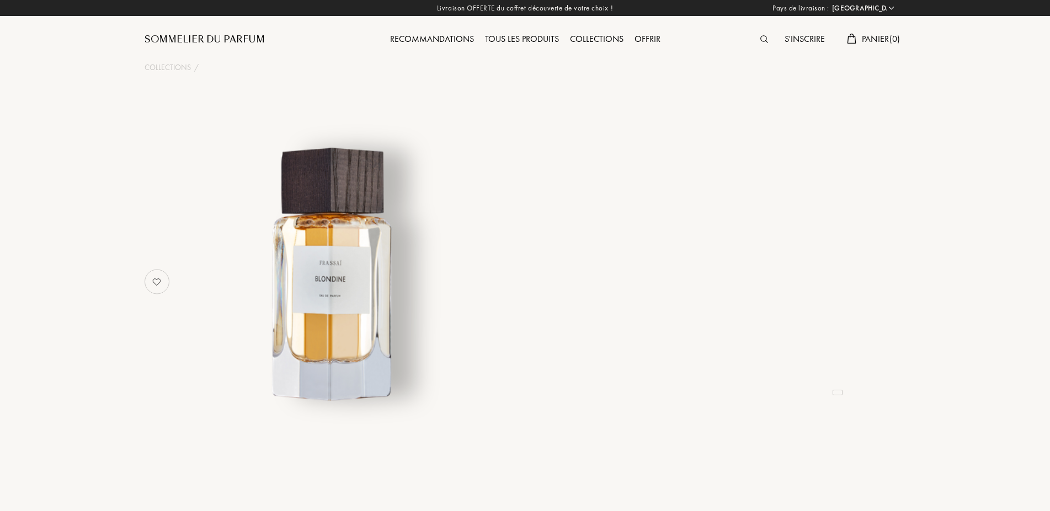
select select "FR"
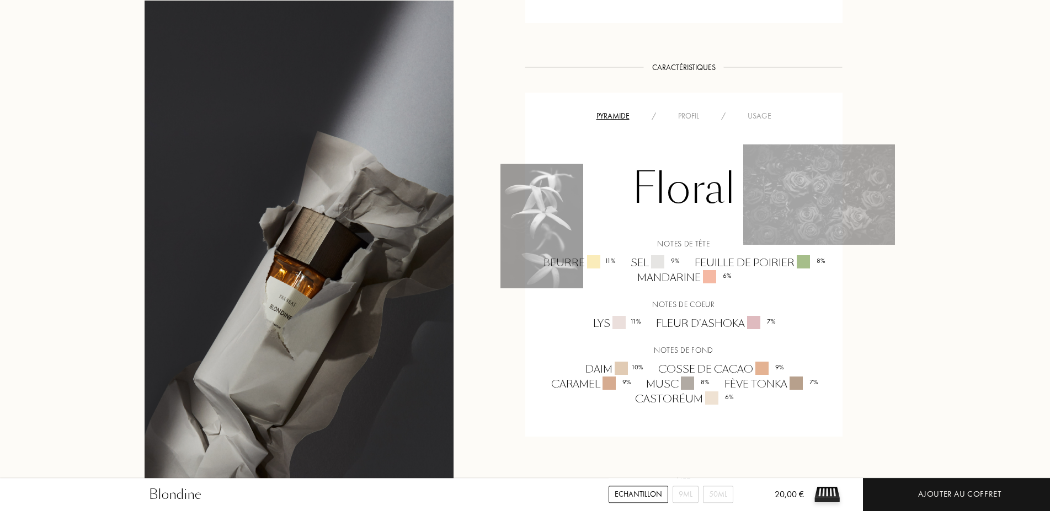
scroll to position [675, 0]
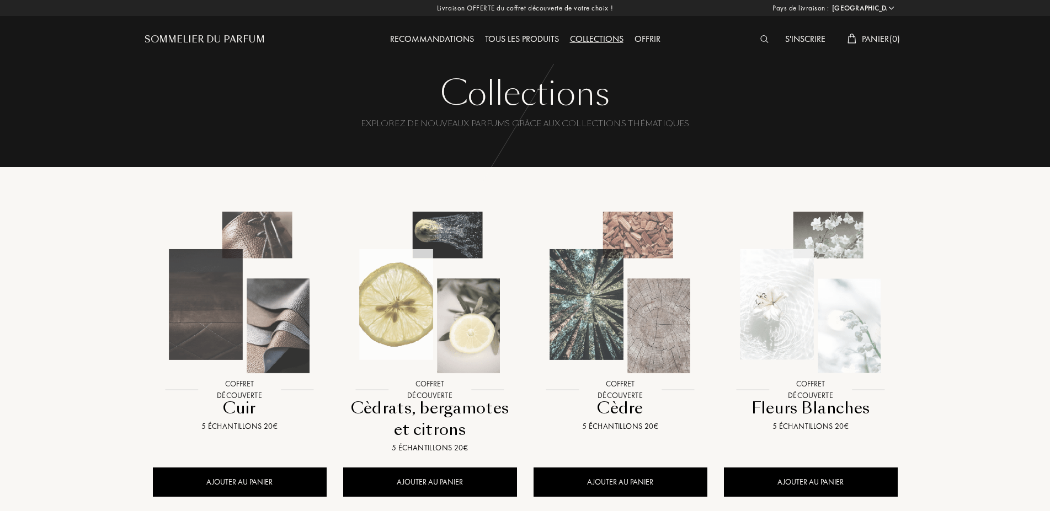
select select "FR"
click at [517, 38] on div "Tous les produits" at bounding box center [521, 40] width 85 height 14
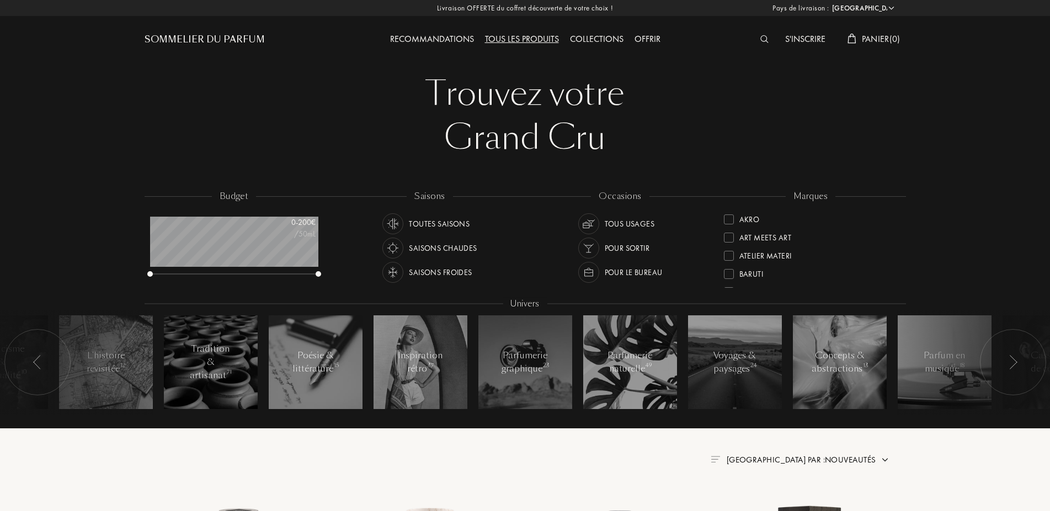
select select "FR"
click at [725, 246] on div at bounding box center [729, 246] width 10 height 10
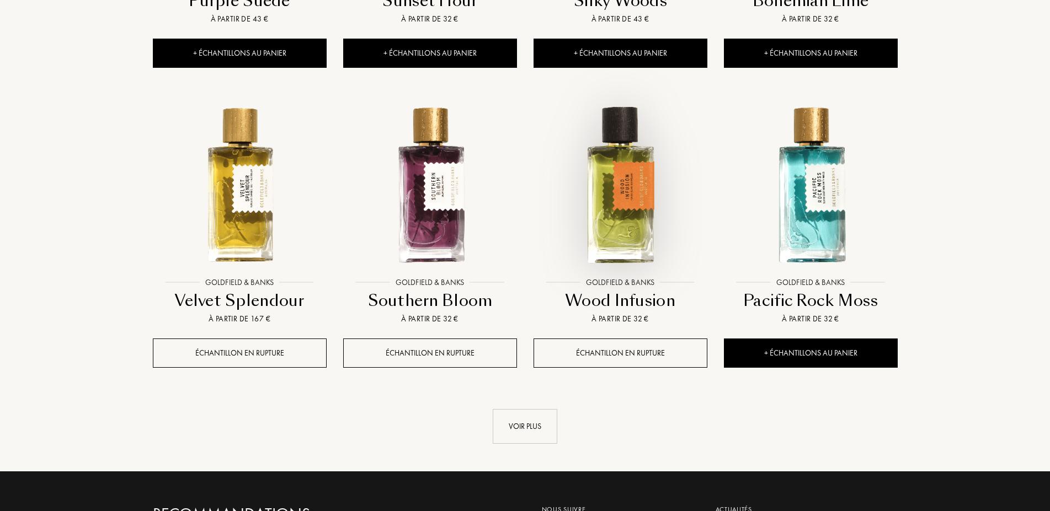
scroll to position [1069, 0]
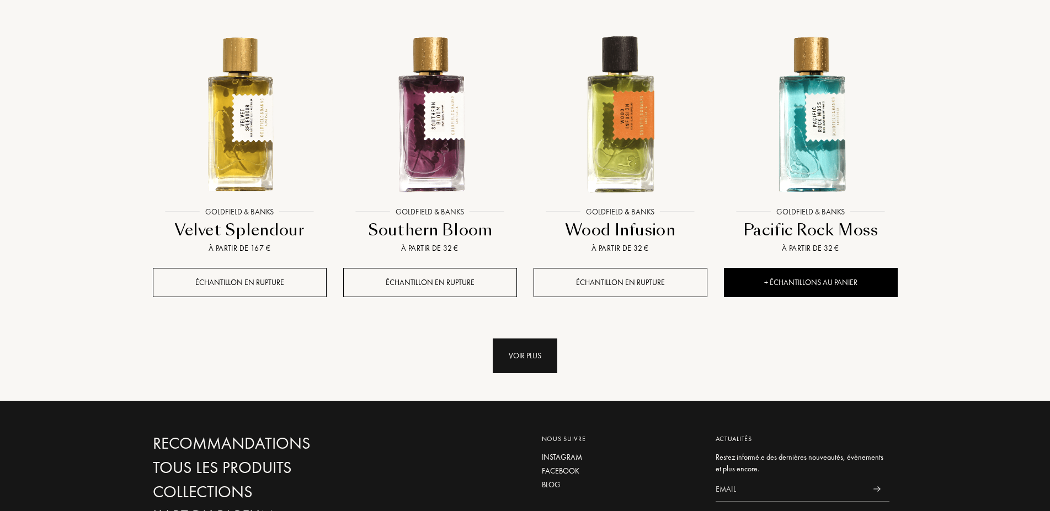
click at [533, 348] on div "Voir plus" at bounding box center [525, 356] width 65 height 35
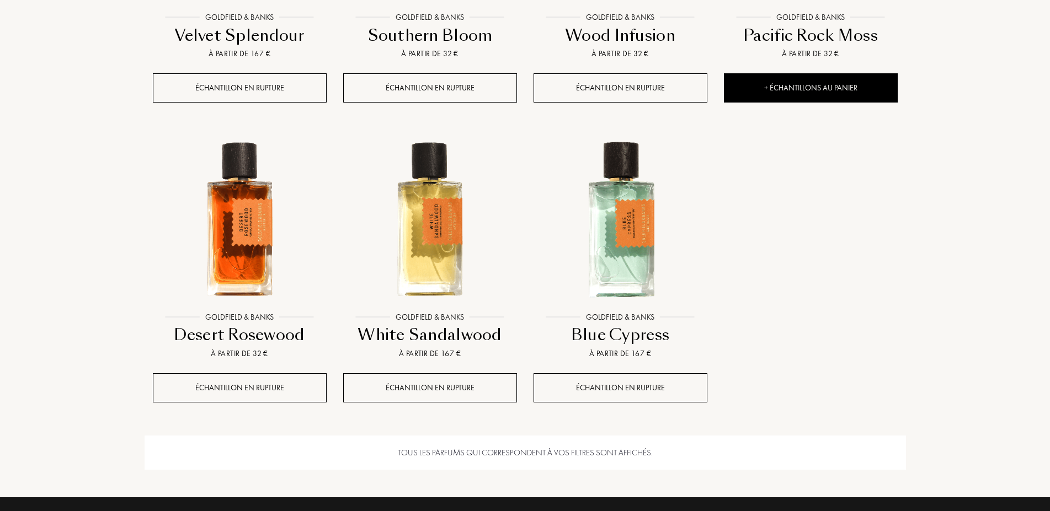
scroll to position [1238, 0]
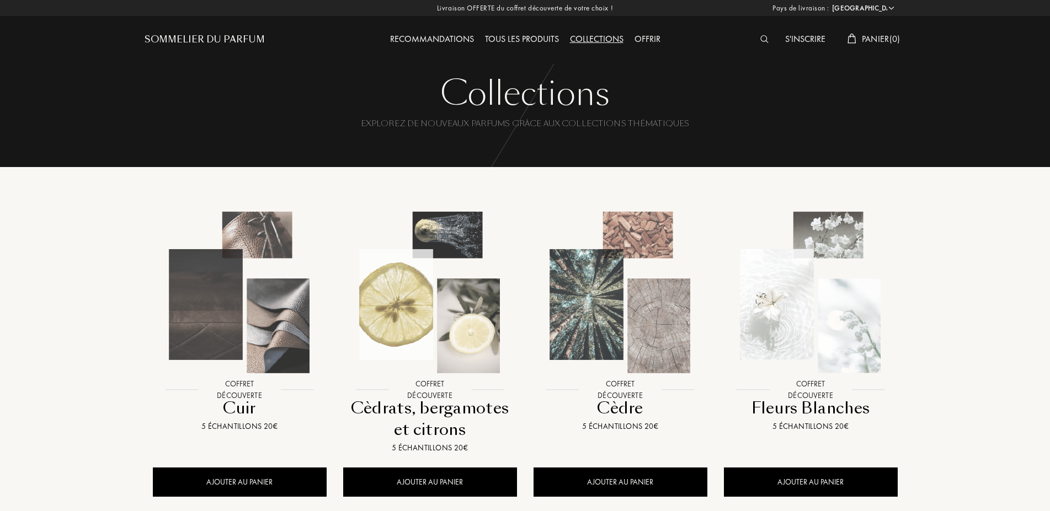
select select "FR"
click at [582, 39] on div "Collections" at bounding box center [596, 40] width 65 height 14
select select "FR"
click at [529, 35] on div "Tous les produits" at bounding box center [521, 40] width 85 height 14
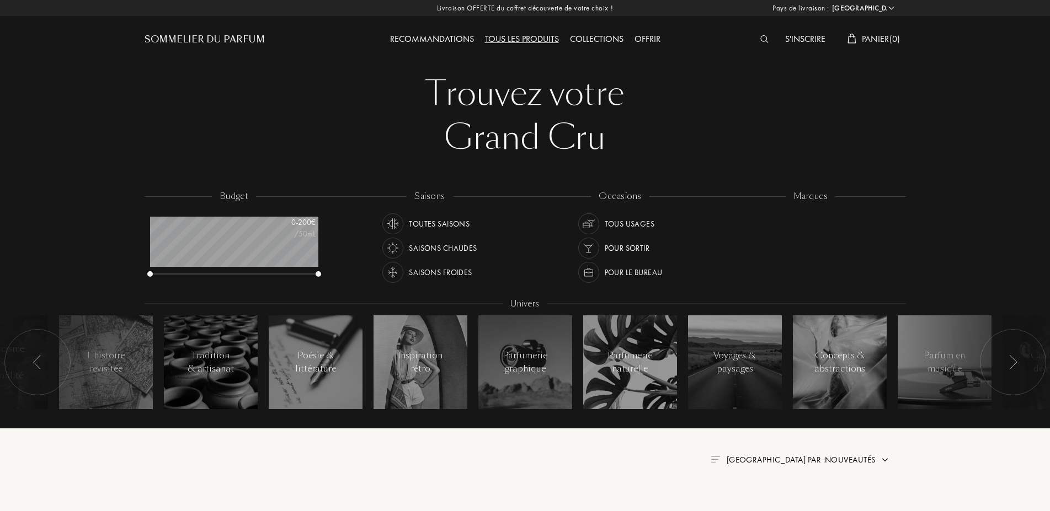
select select "FR"
click at [724, 246] on div at bounding box center [729, 248] width 10 height 10
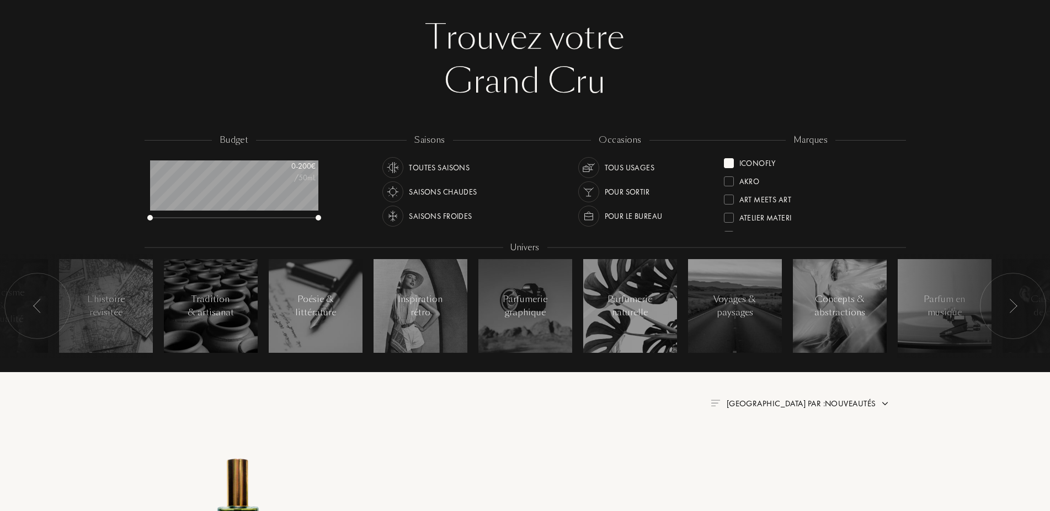
click at [731, 161] on div at bounding box center [729, 163] width 10 height 10
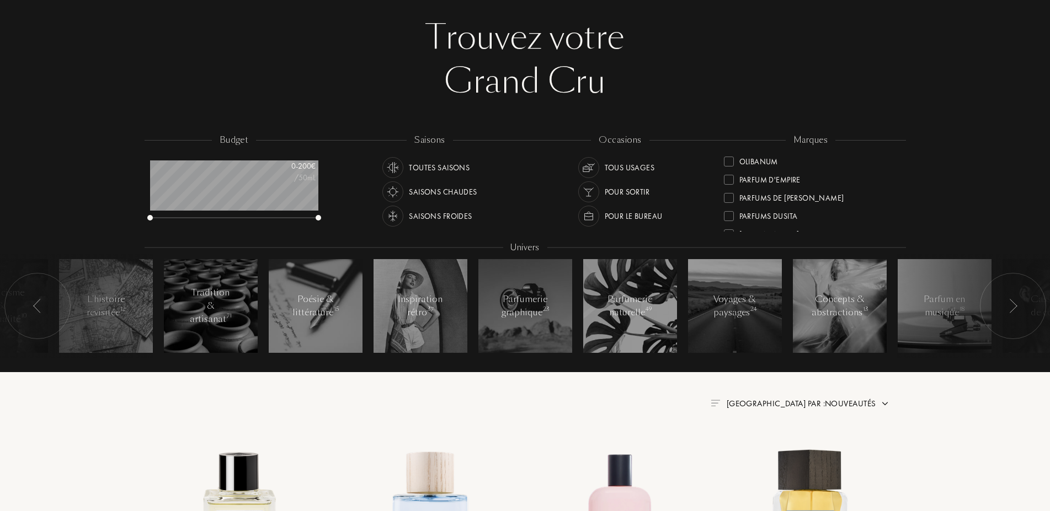
scroll to position [382, 0]
click at [763, 201] on div "Sora Dora" at bounding box center [769, 197] width 60 height 15
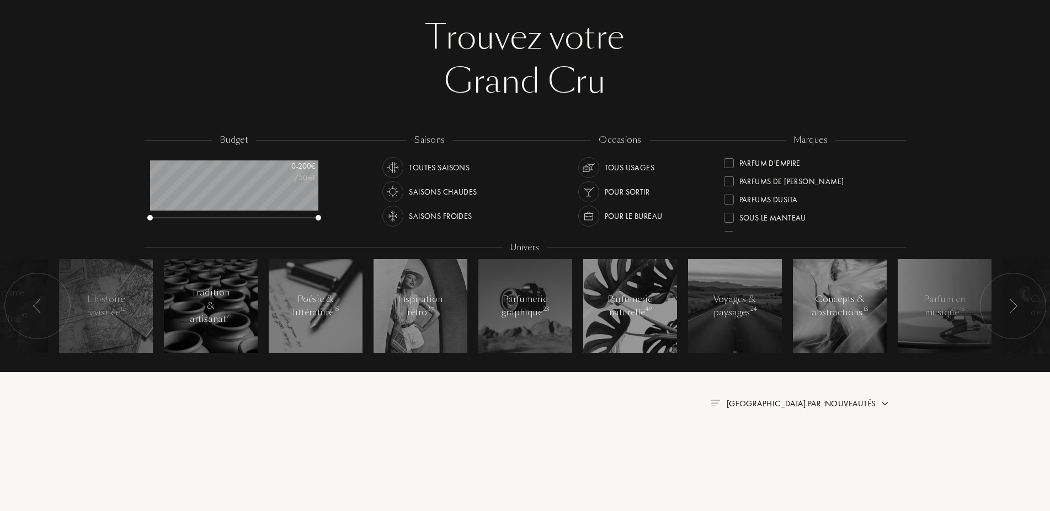
scroll to position [0, 0]
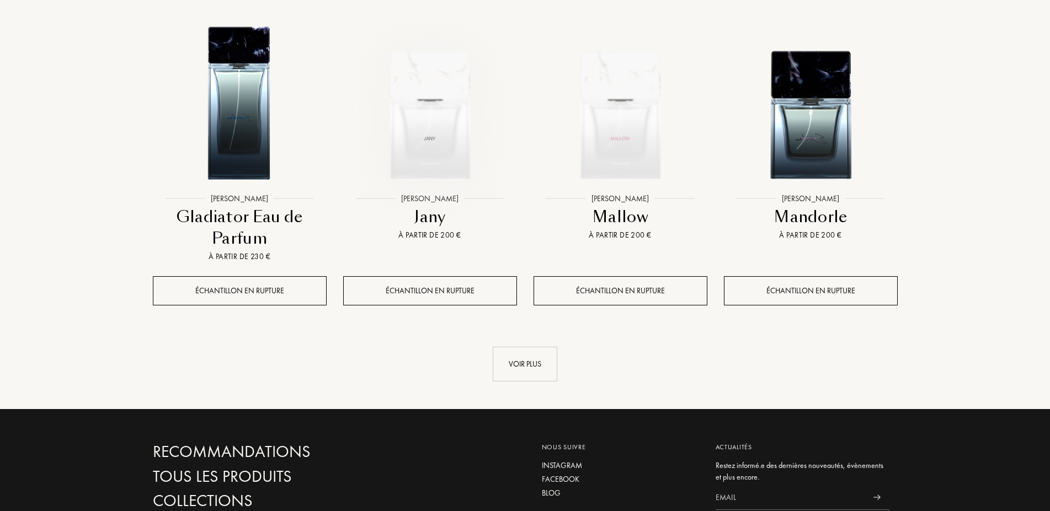
scroll to position [1182, 0]
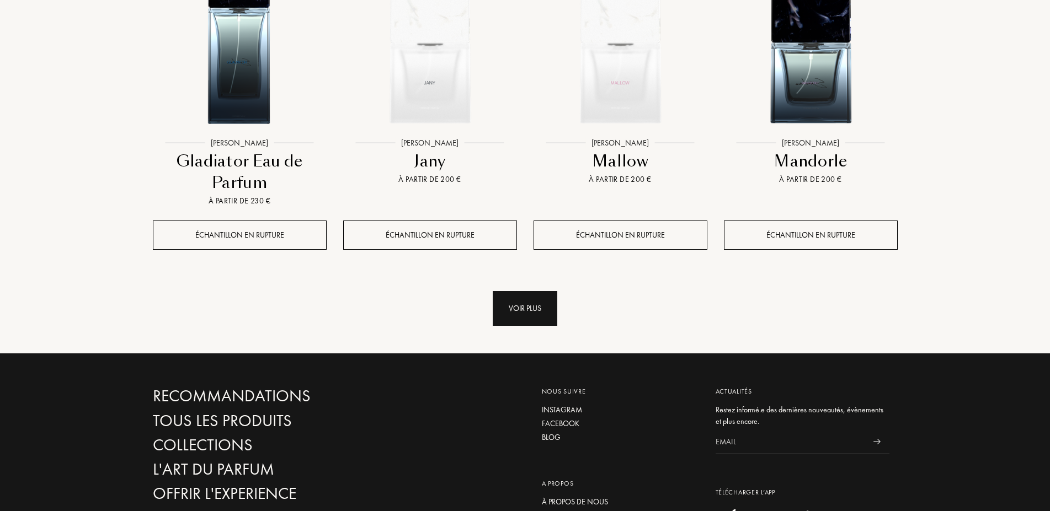
click at [538, 310] on div "Voir plus" at bounding box center [525, 308] width 65 height 35
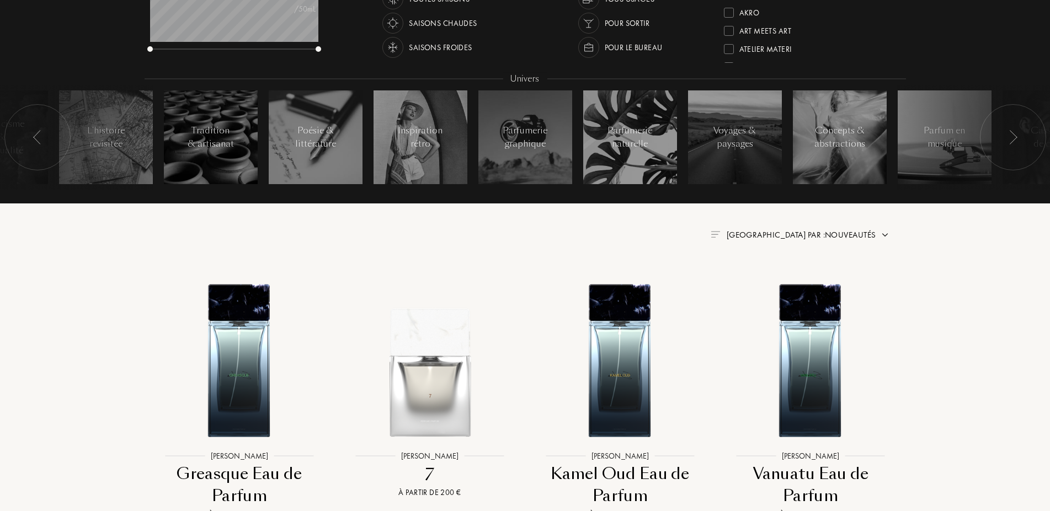
scroll to position [0, 0]
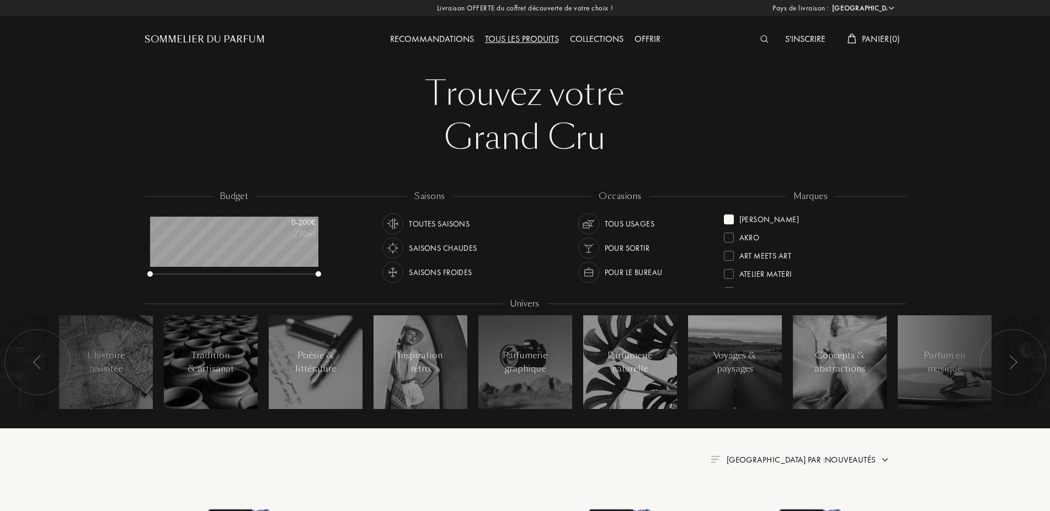
click at [729, 220] on div at bounding box center [729, 220] width 10 height 10
click at [730, 253] on div at bounding box center [729, 256] width 10 height 10
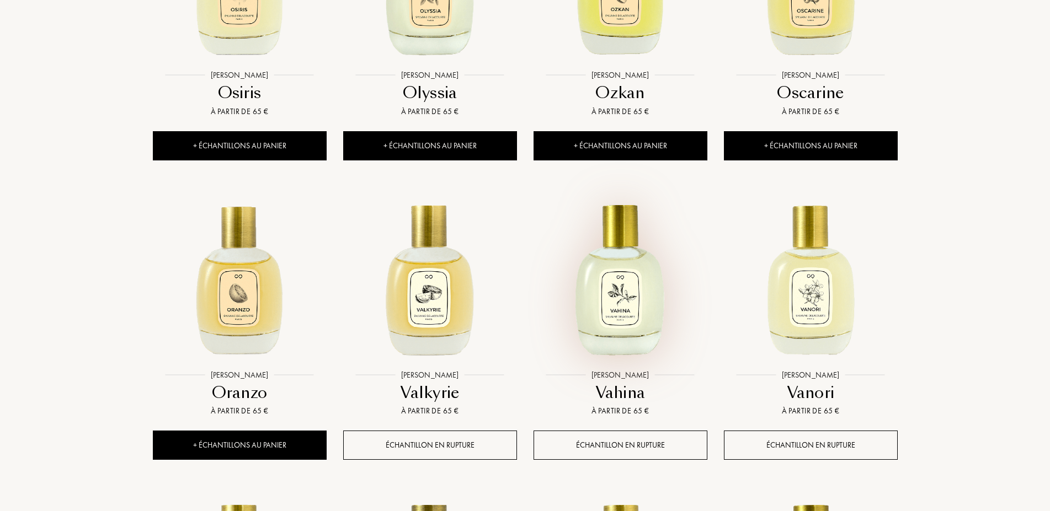
scroll to position [619, 0]
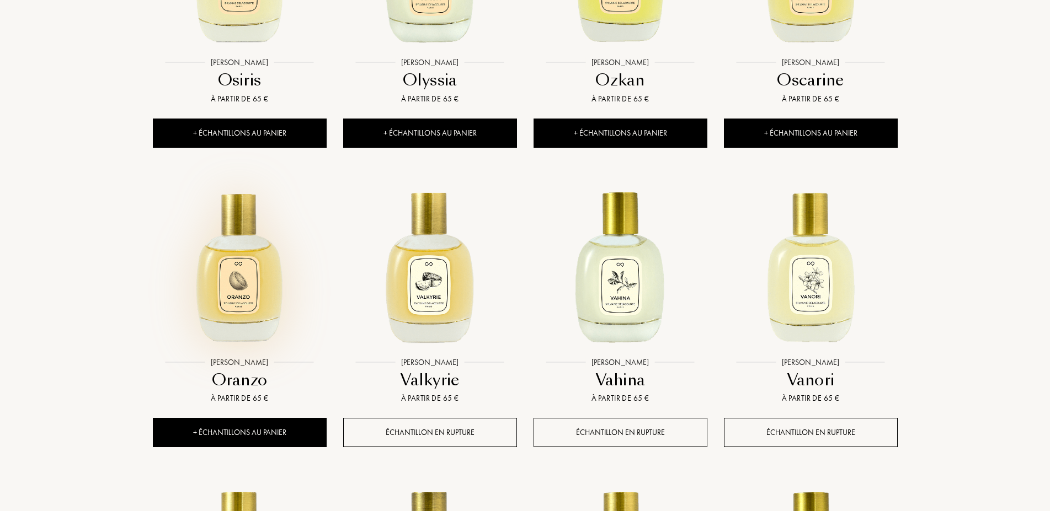
click at [262, 279] on img at bounding box center [240, 265] width 172 height 172
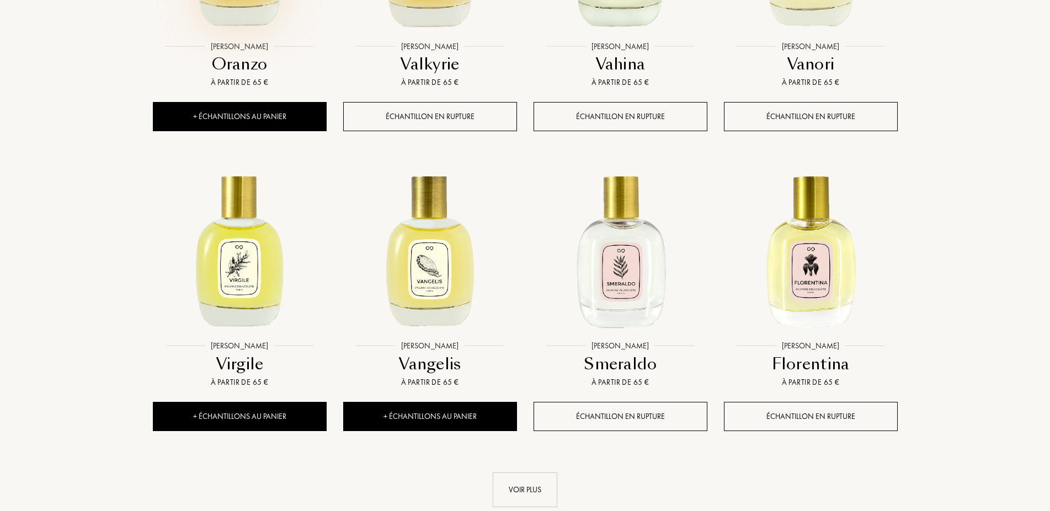
scroll to position [957, 0]
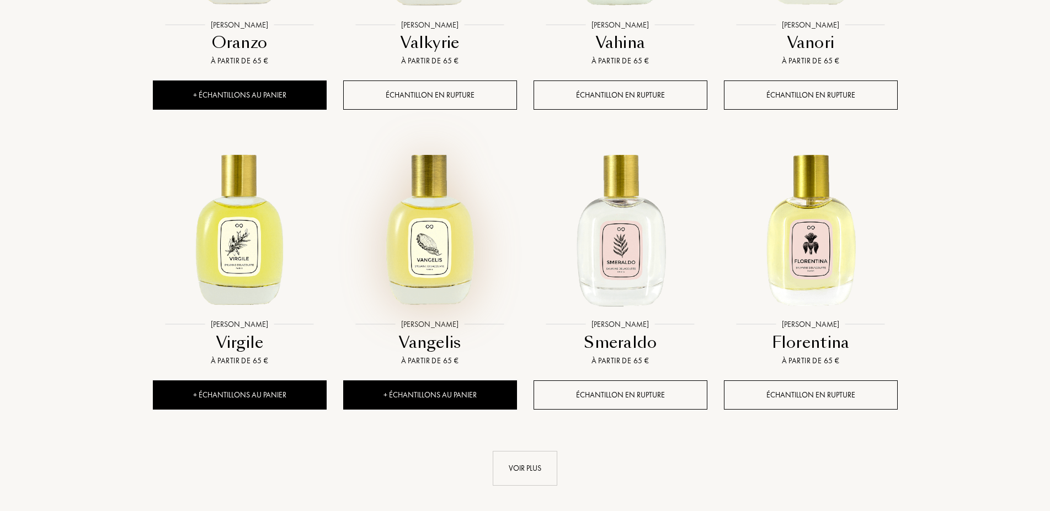
click at [441, 234] on img at bounding box center [430, 227] width 172 height 172
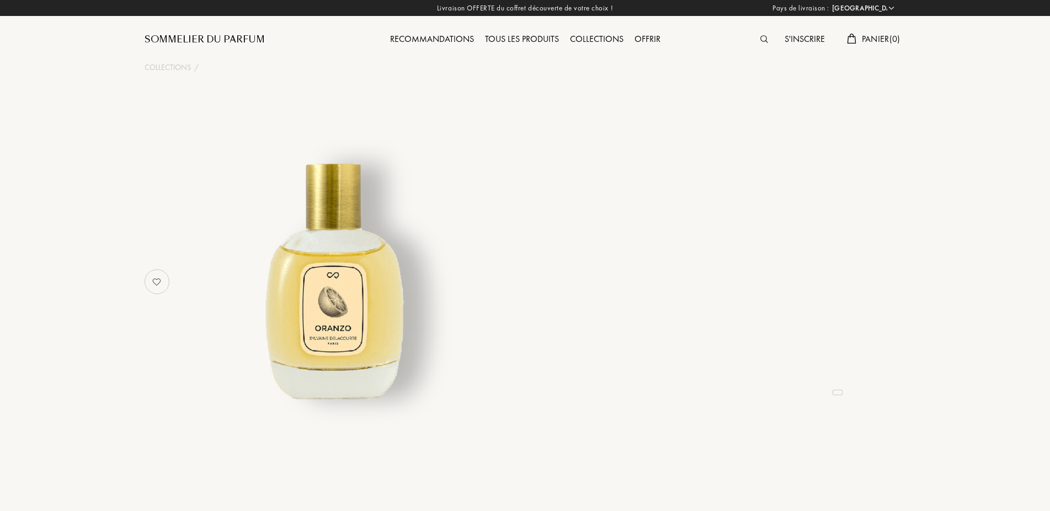
select select "FR"
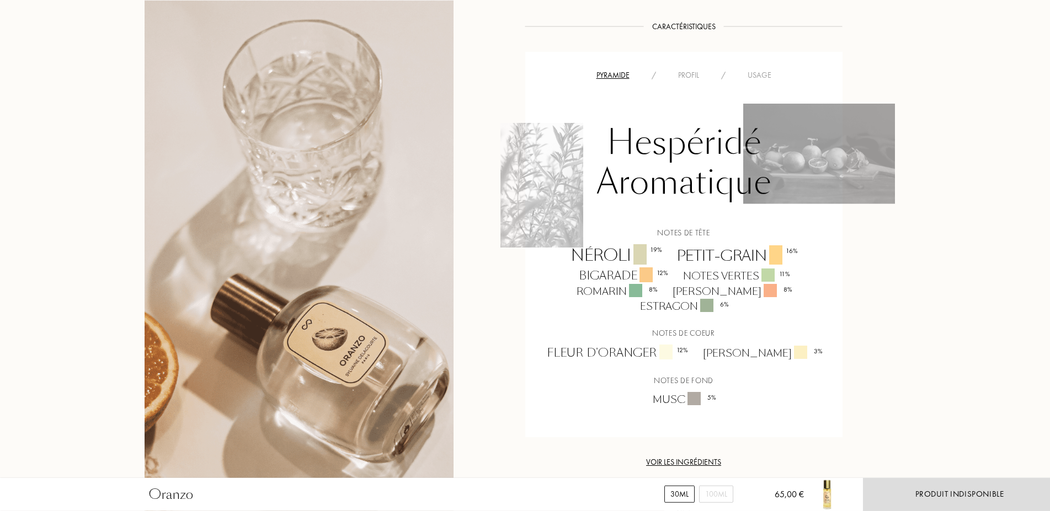
scroll to position [844, 0]
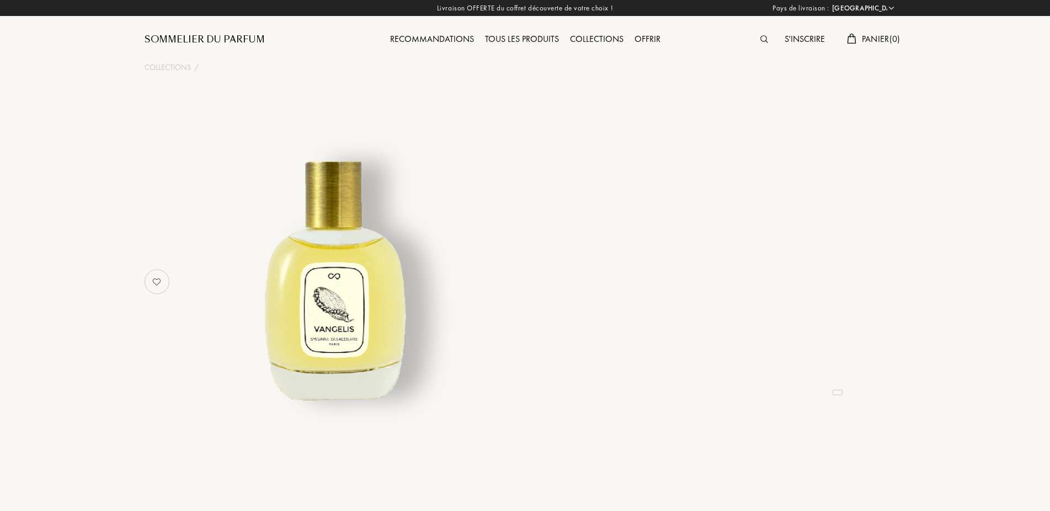
select select "FR"
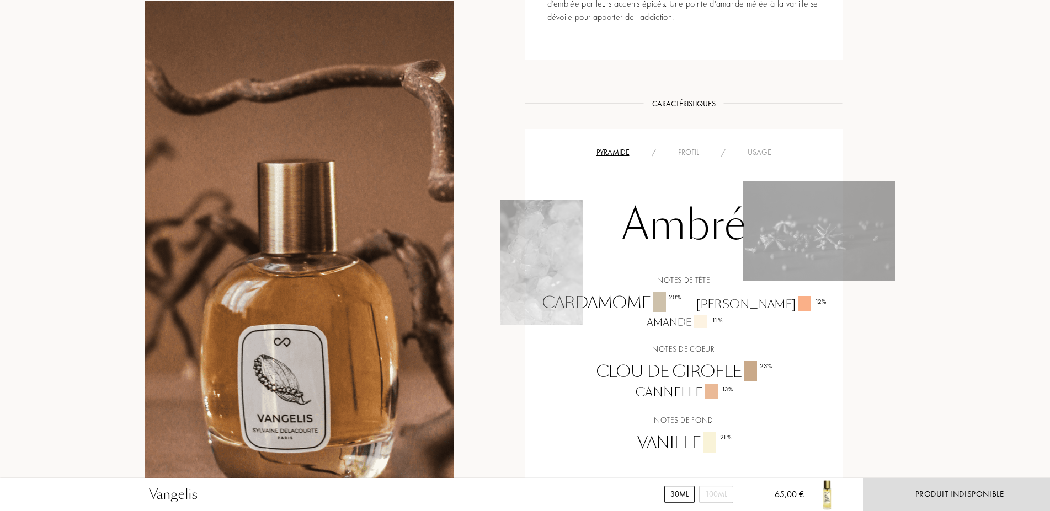
scroll to position [788, 0]
